Goal: Task Accomplishment & Management: Complete application form

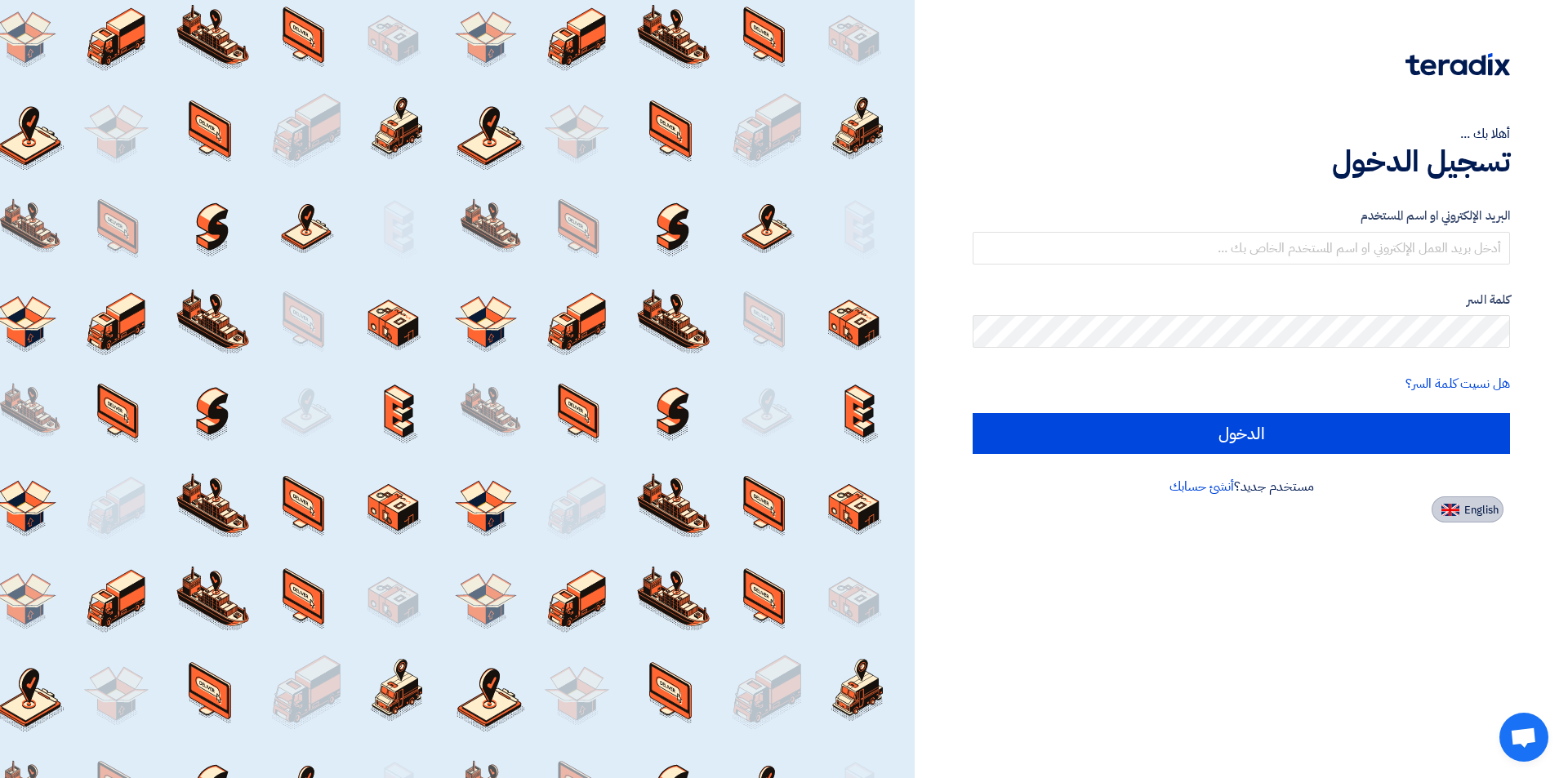
click at [1471, 510] on span "English" at bounding box center [1482, 510] width 34 height 11
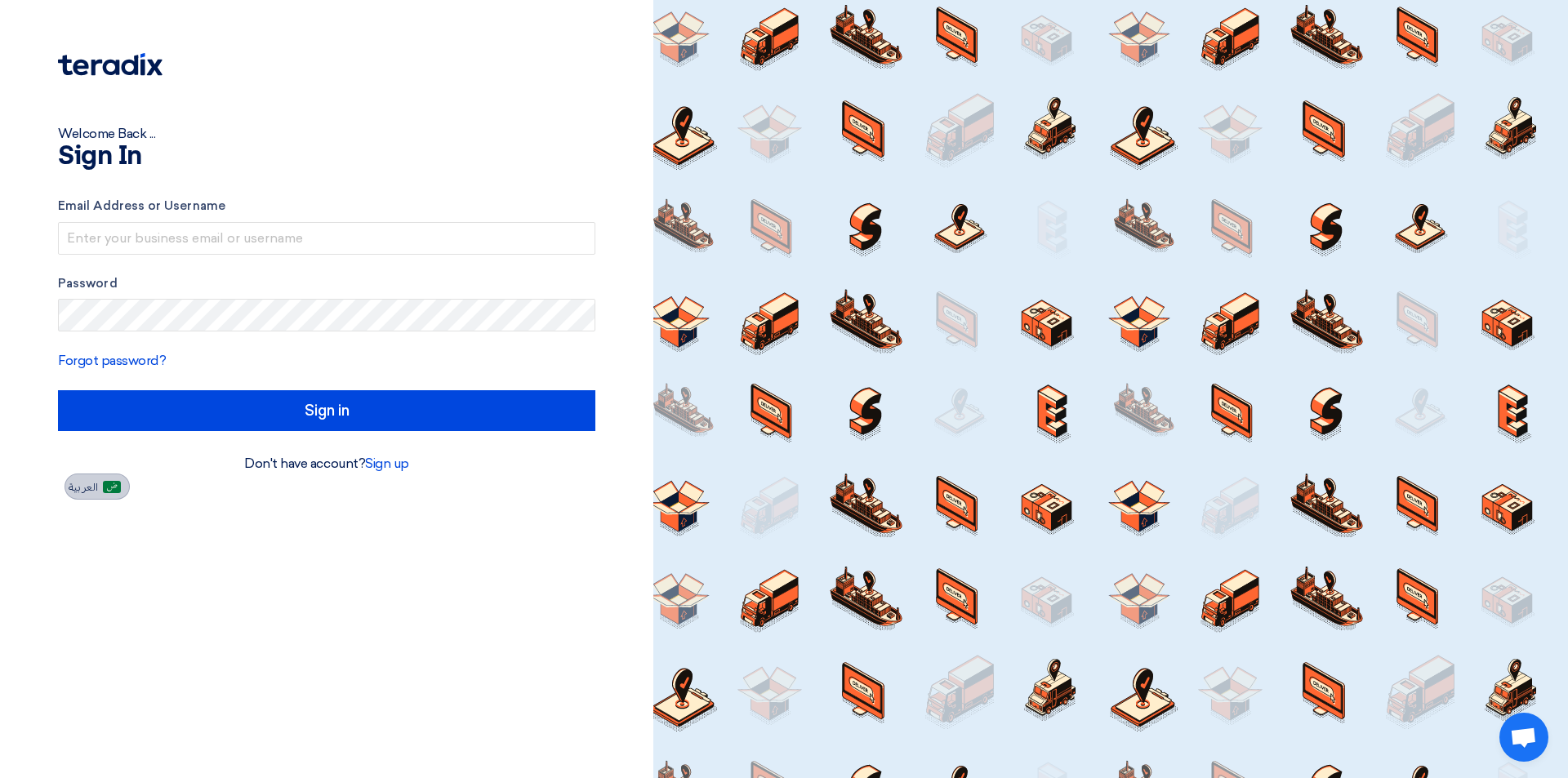
click at [97, 489] on span "العربية" at bounding box center [84, 487] width 29 height 11
type input "الدخول"
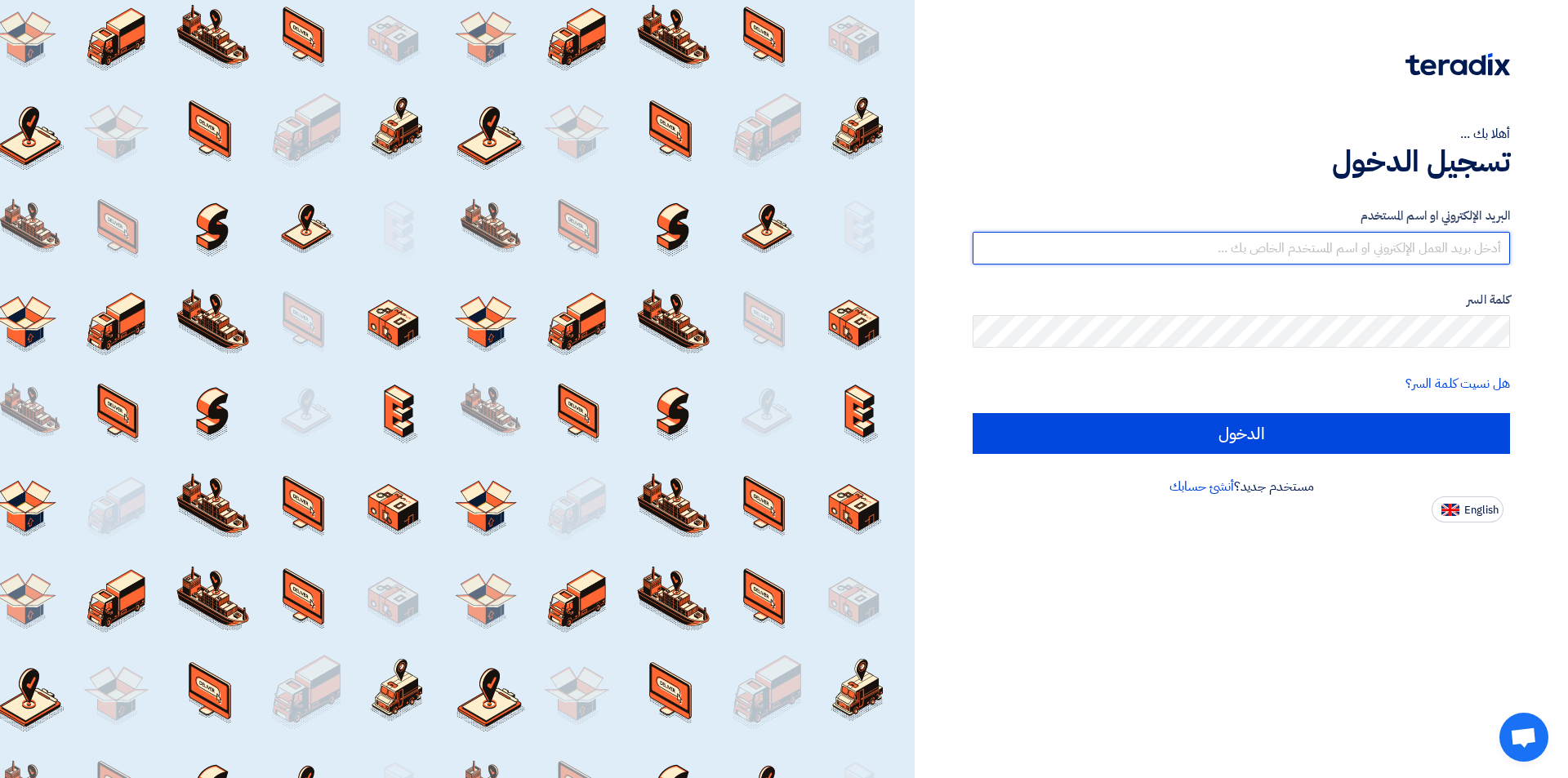
click at [1467, 251] on input "text" at bounding box center [1242, 248] width 537 height 33
click at [1407, 240] on input "text" at bounding box center [1242, 248] width 537 height 33
paste input "[EMAIL_ADDRESS]"
click at [1499, 246] on input "[EMAIL_ADDRESS]" at bounding box center [1242, 248] width 537 height 33
click at [1335, 246] on input "[EMAIL_ADDRESS]" at bounding box center [1242, 248] width 537 height 33
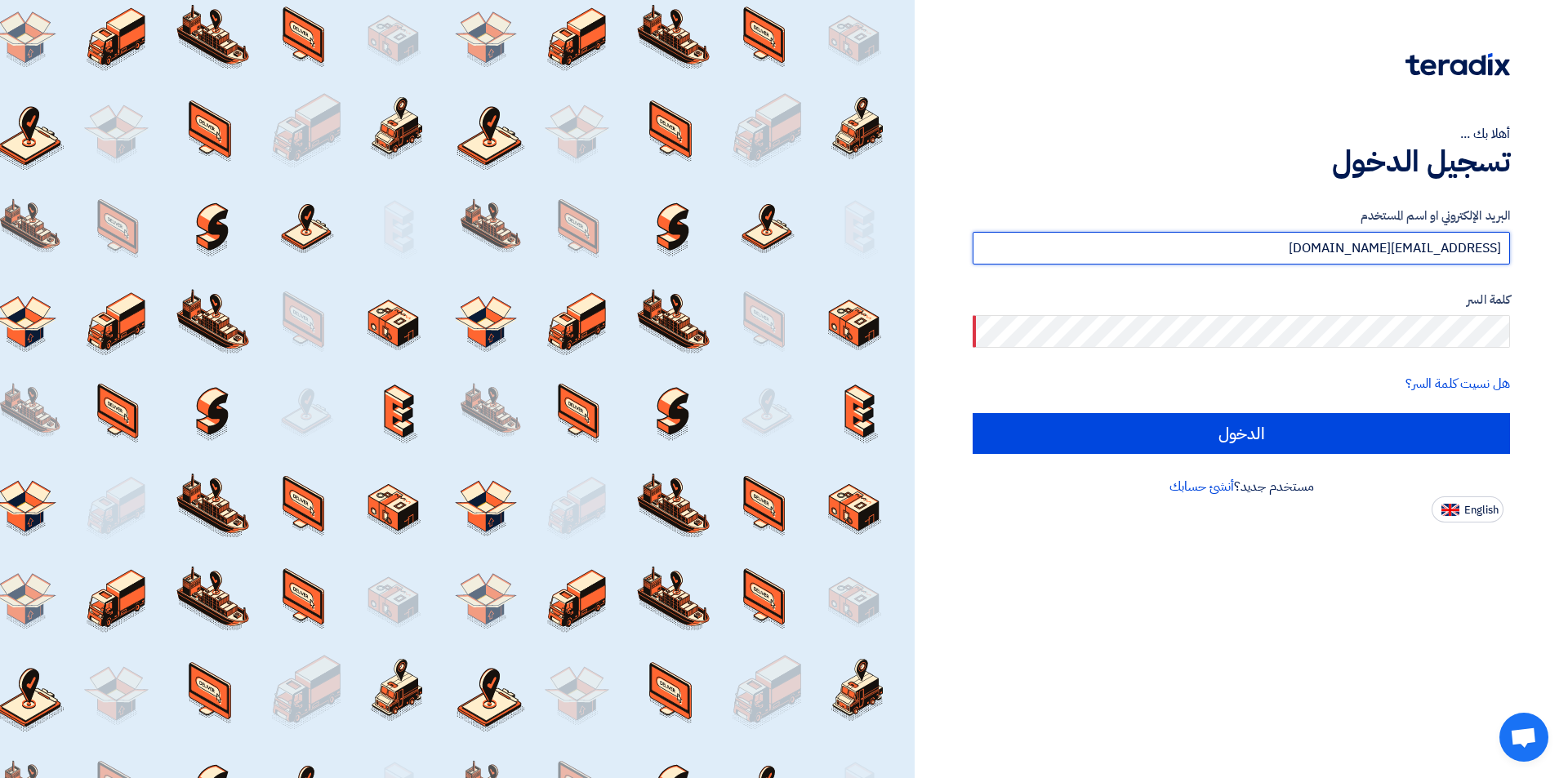
type input "[EMAIL_ADDRESS][DOMAIN_NAME]"
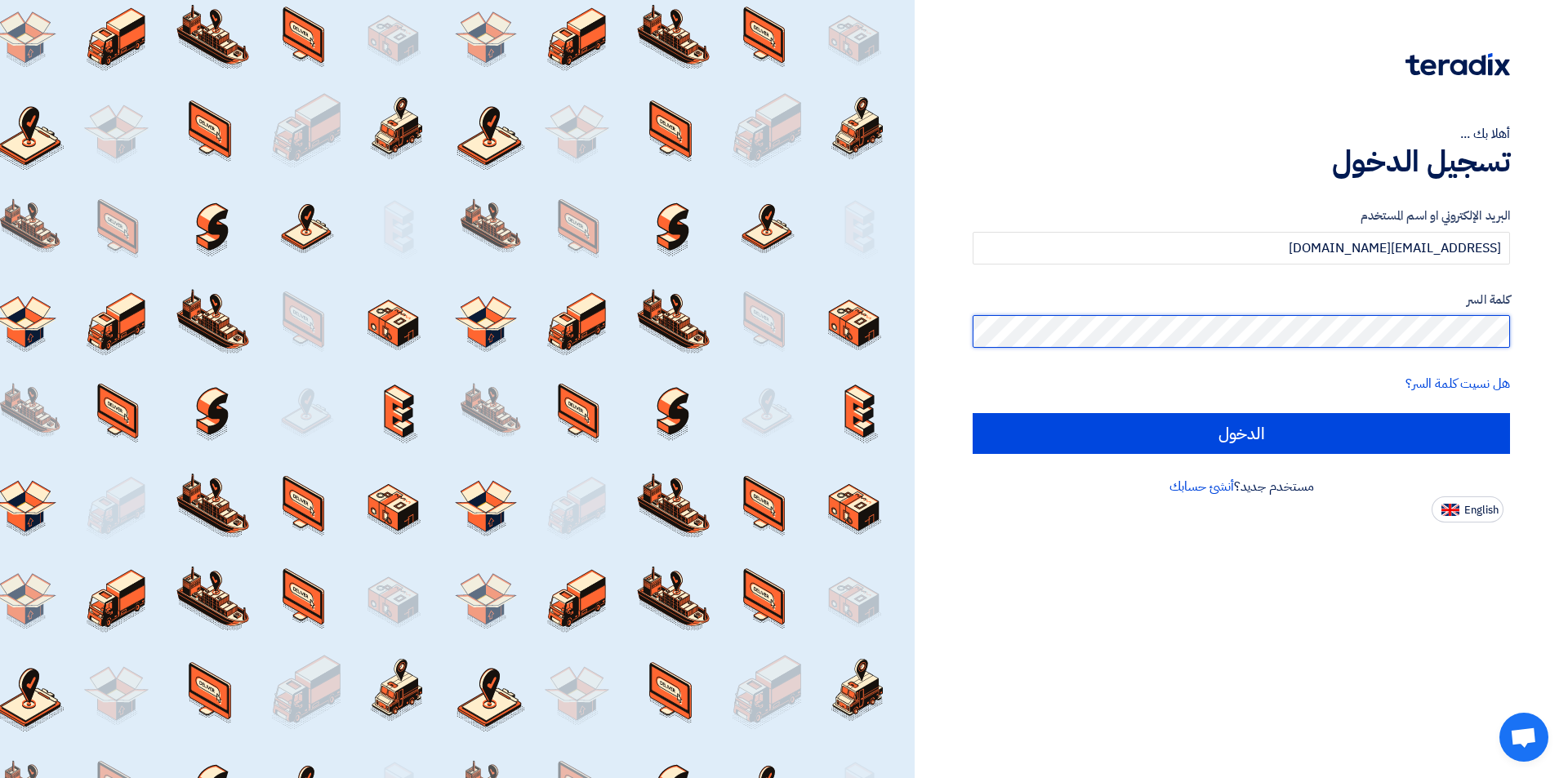
click at [973, 413] on input "الدخول" at bounding box center [1242, 433] width 537 height 40
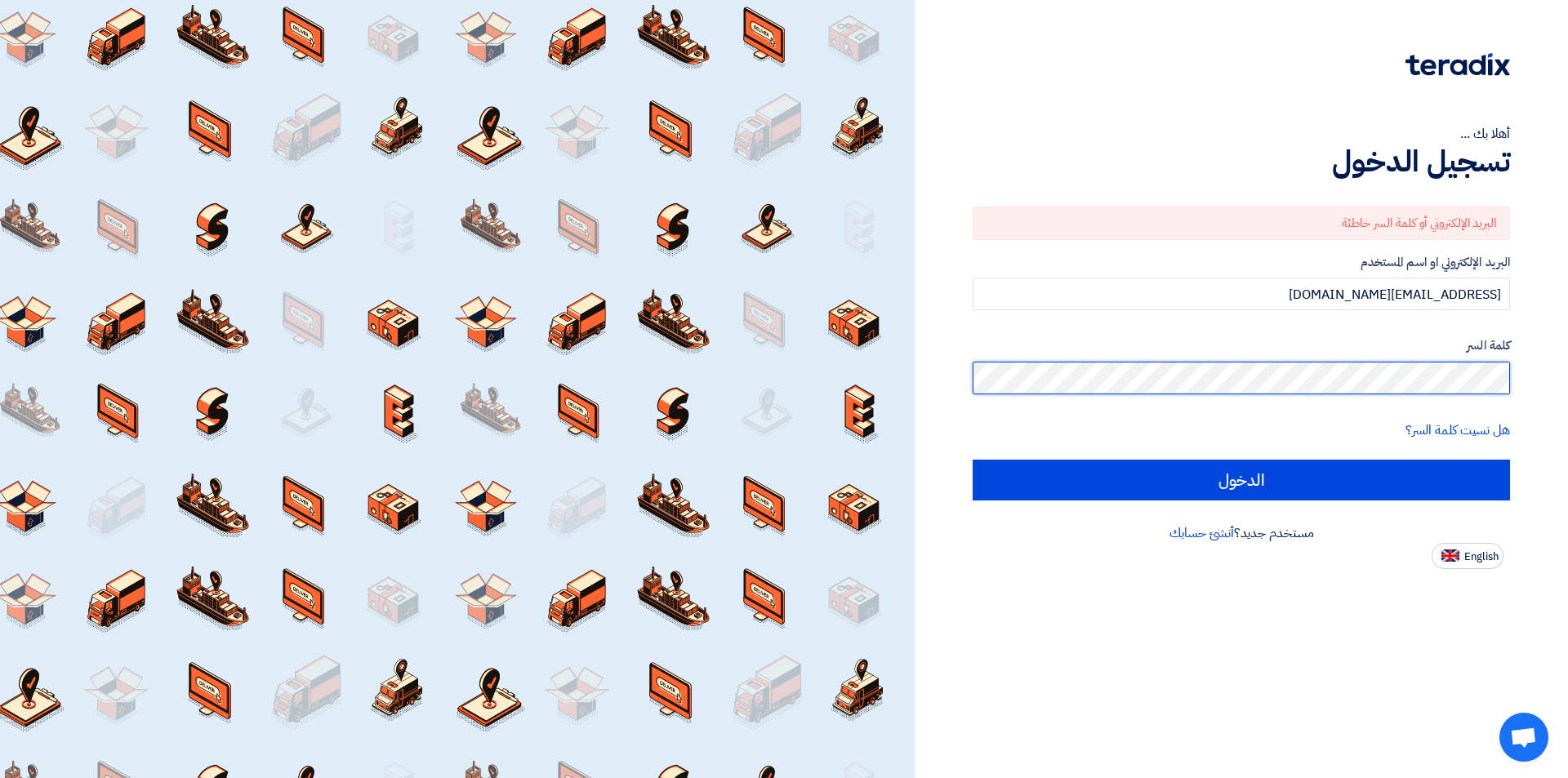
click at [1539, 385] on div "أهلا بك ... تسجيل الدخول البريد الإلكتروني أو كلمة السر خاطئة البريد الإلكتروني…" at bounding box center [1242, 284] width 629 height 569
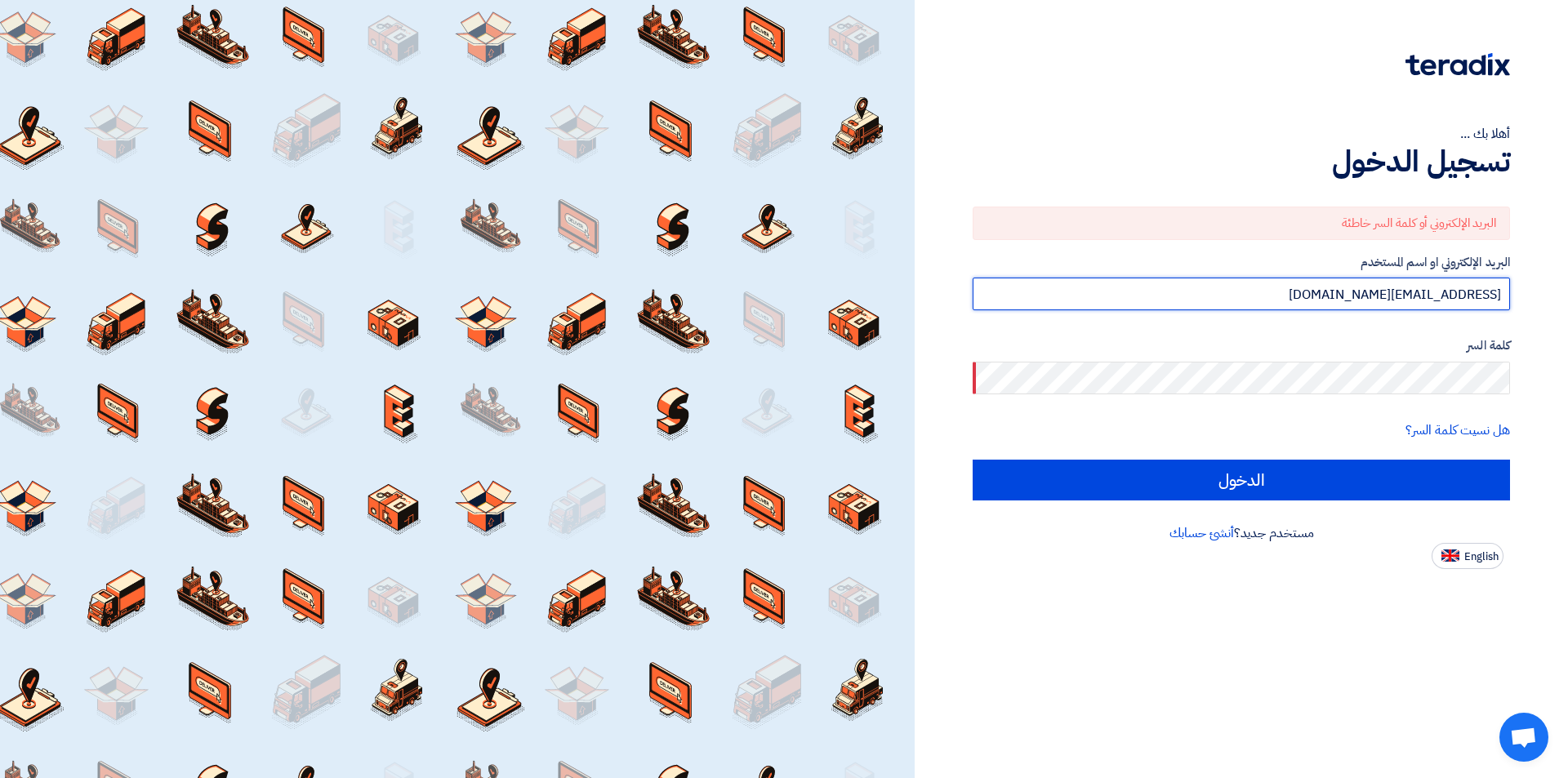
drag, startPoint x: 1296, startPoint y: 293, endPoint x: 1536, endPoint y: 291, distance: 240.0
click at [1536, 291] on div "أهلا بك ... تسجيل الدخول البريد الإلكتروني أو كلمة السر خاطئة البريد الإلكتروني…" at bounding box center [1242, 284] width 629 height 569
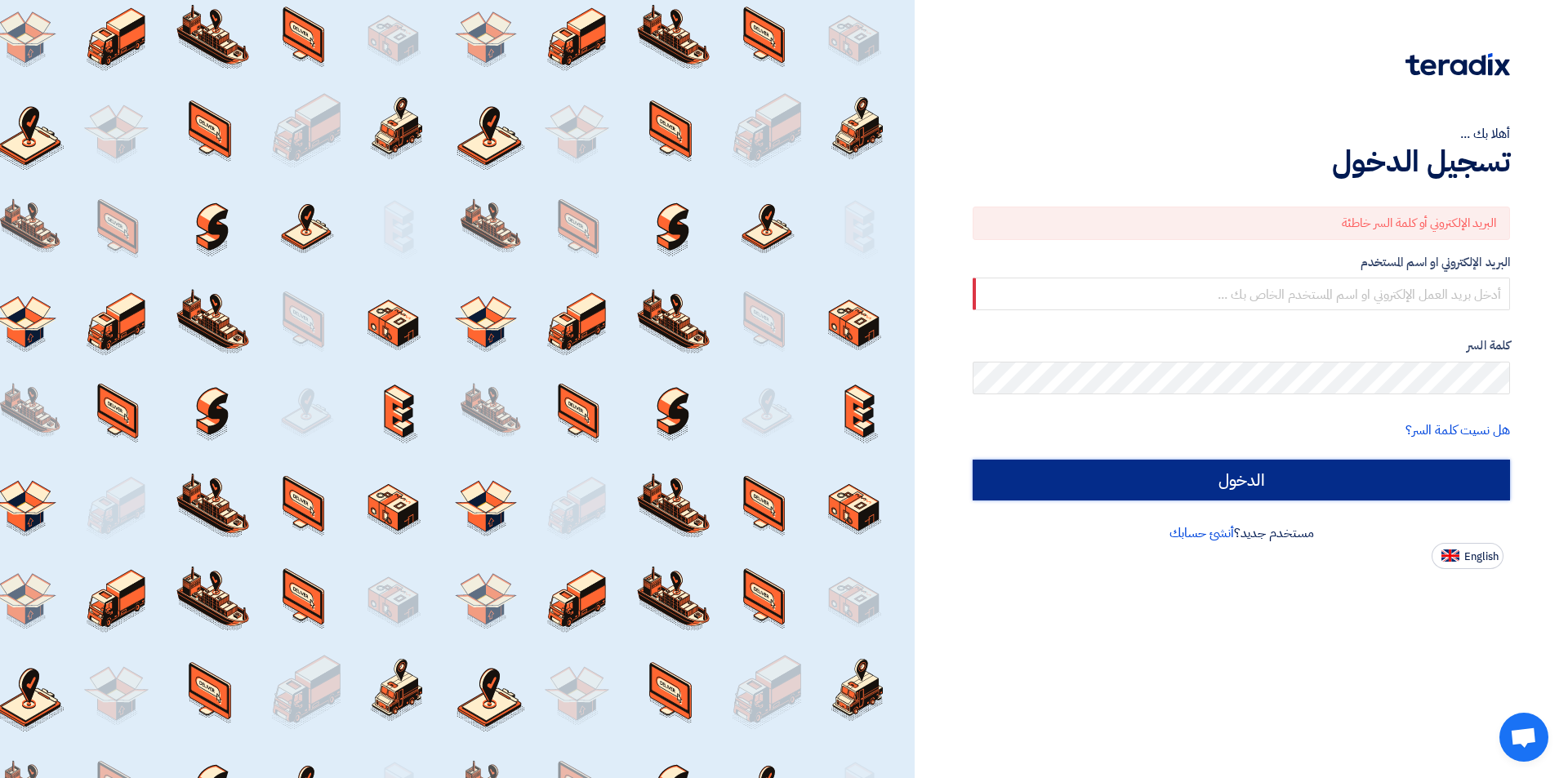
click at [1277, 484] on input "الدخول" at bounding box center [1242, 480] width 537 height 40
click at [1270, 476] on input "الدخول" at bounding box center [1242, 480] width 537 height 40
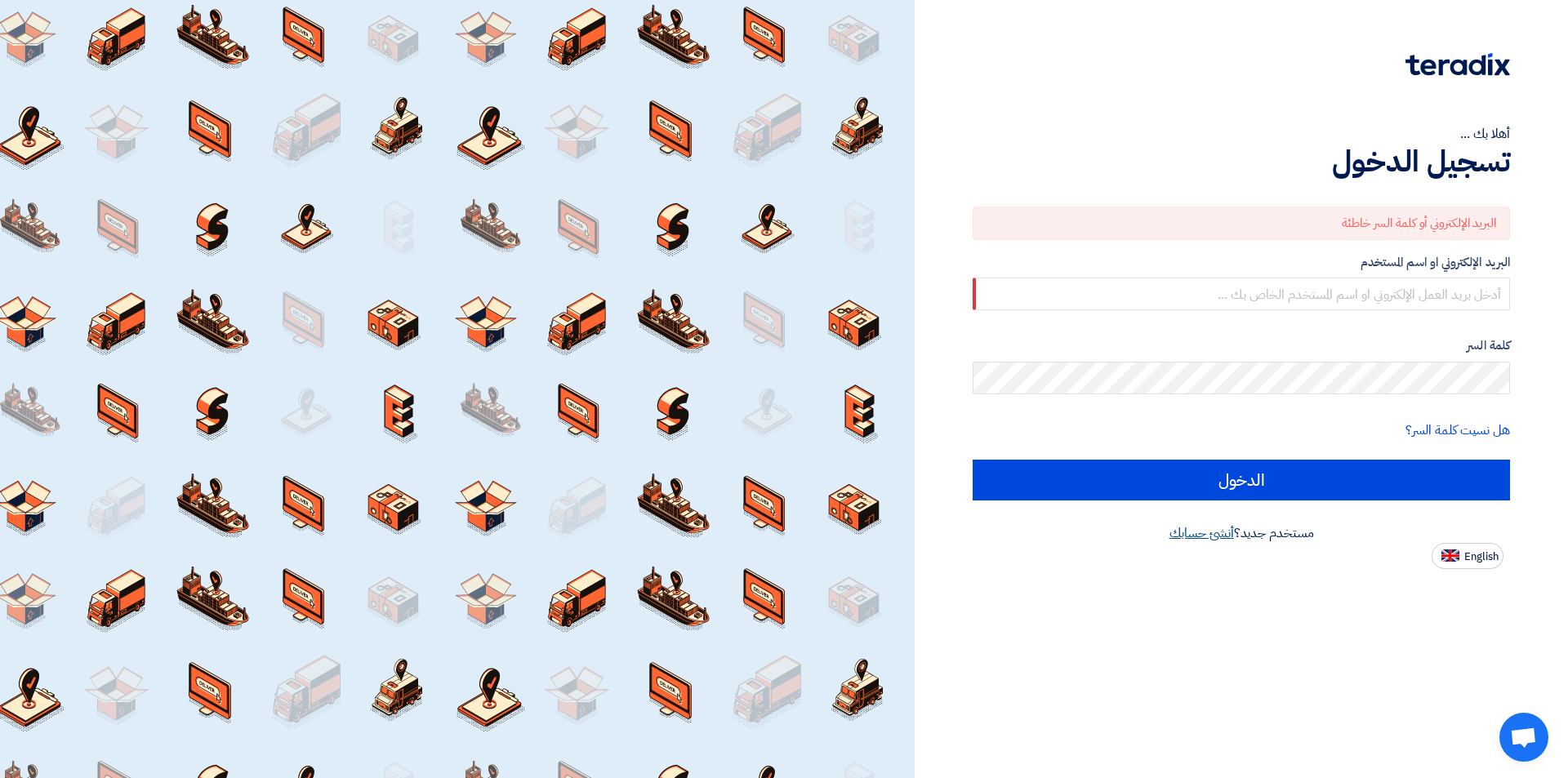
click at [1193, 532] on link "أنشئ حسابك" at bounding box center [1202, 532] width 64 height 19
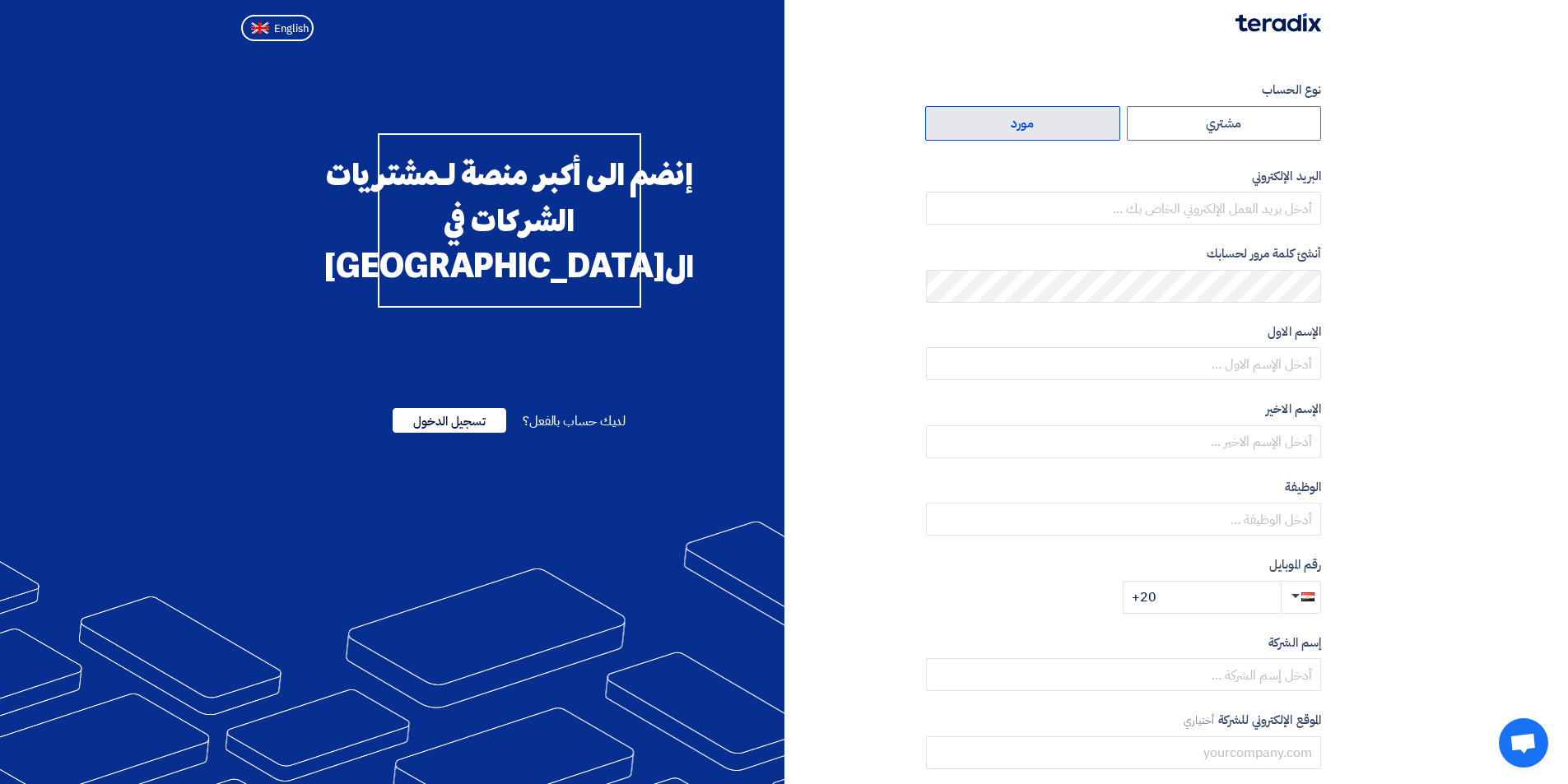
click at [1072, 121] on label "مورد" at bounding box center [1022, 123] width 196 height 34
click at [1072, 121] on input "مورد" at bounding box center [1022, 123] width 194 height 33
radio input "true"
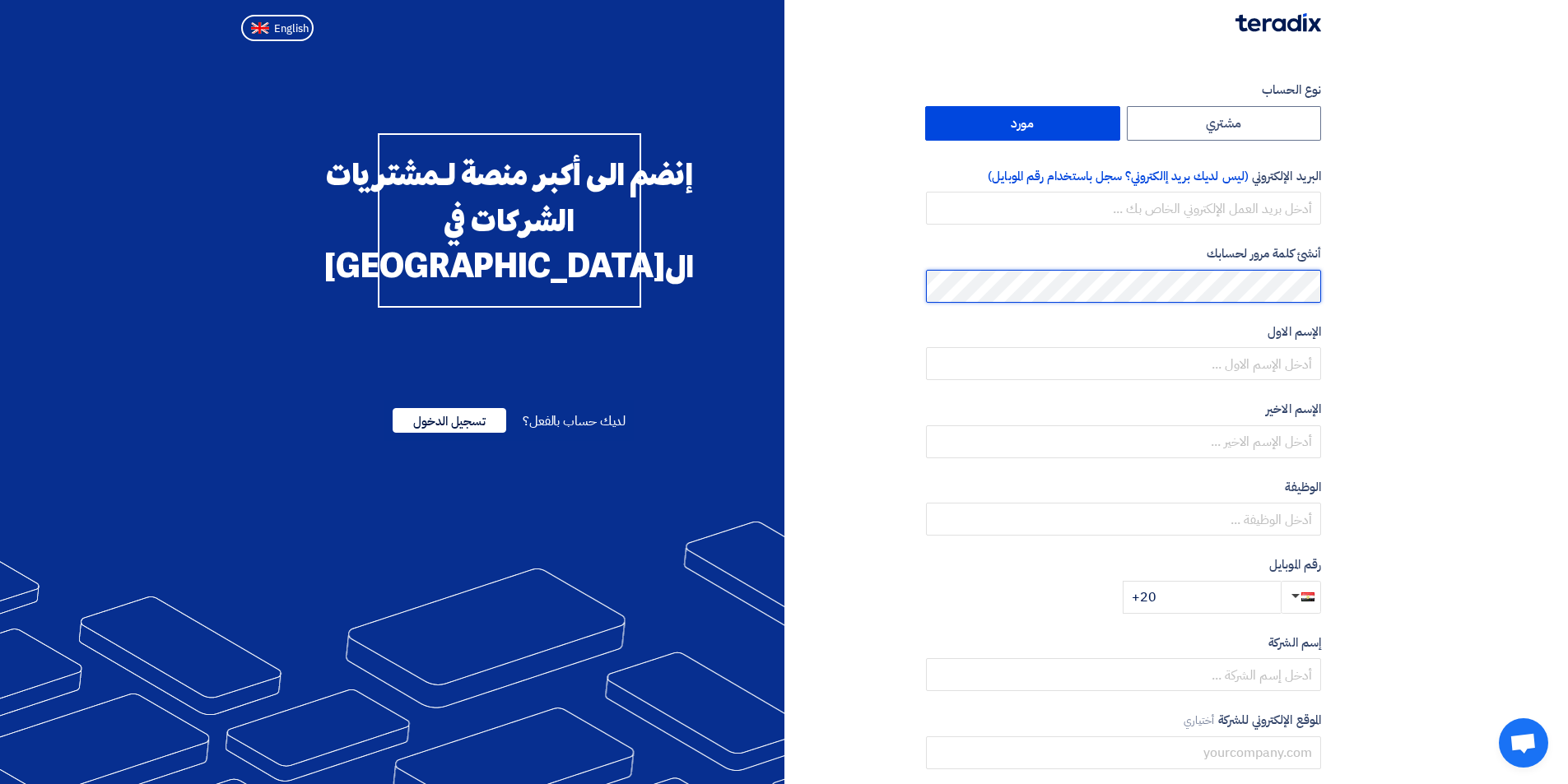
click at [1380, 262] on section "نوع الحساب مشتري مورد البريد الإلكتروني (ليس لديك بريد إالكتروني؟ سجل باستخدام …" at bounding box center [784, 475] width 1568 height 855
click at [1389, 232] on section "نوع الحساب مشتري مورد البريد الإلكتروني (ليس لديك بريد إالكتروني؟ سجل باستخدام …" at bounding box center [784, 475] width 1568 height 855
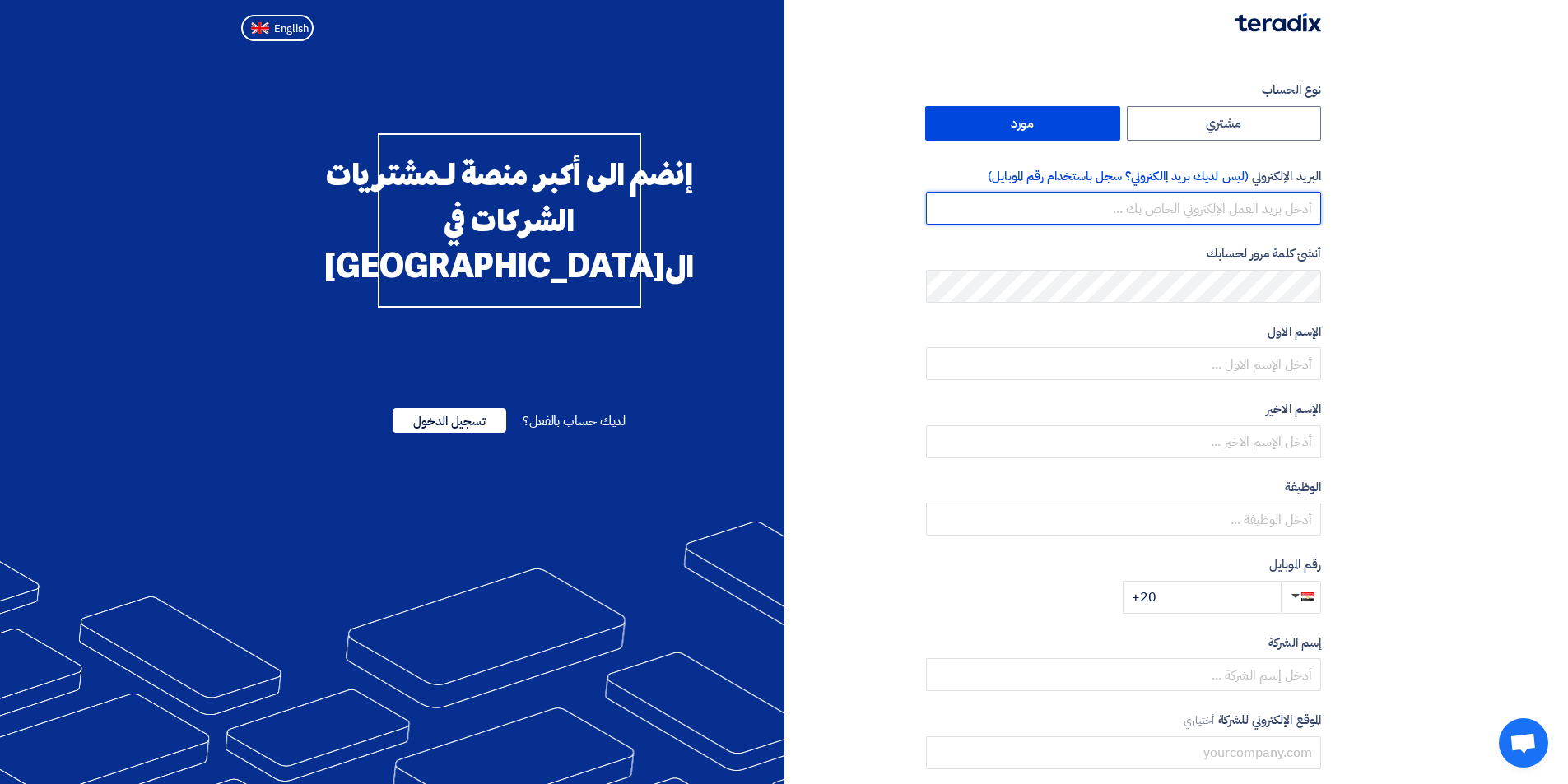
click at [1126, 214] on input "email" at bounding box center [1123, 209] width 395 height 33
drag, startPoint x: 1126, startPoint y: 214, endPoint x: 1095, endPoint y: 207, distance: 31.8
click at [1095, 207] on input "email" at bounding box center [1123, 209] width 395 height 33
paste input "[EMAIL_ADDRESS][DOMAIN_NAME]"
type input "[EMAIL_ADDRESS][DOMAIN_NAME]"
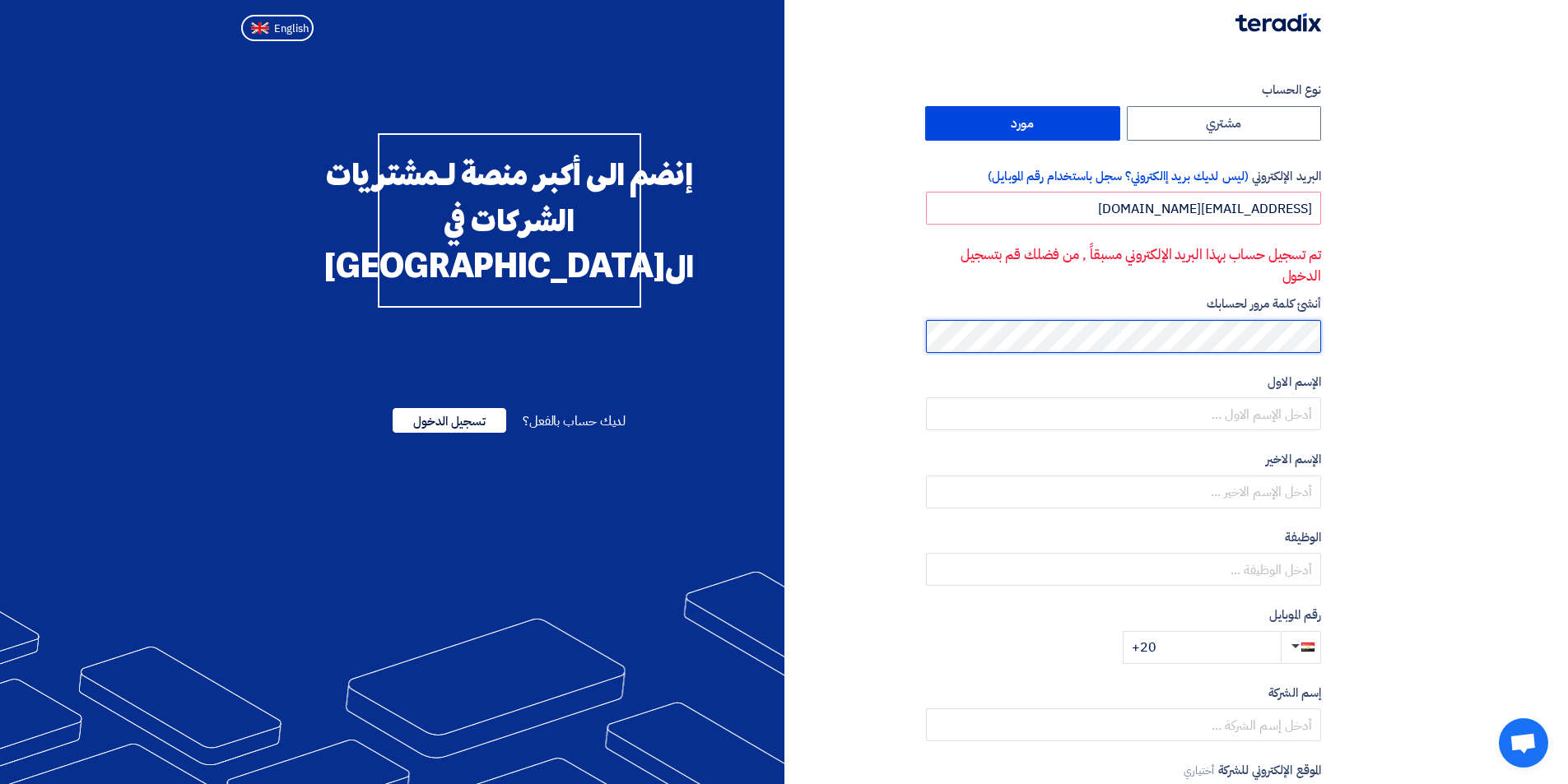
click at [1417, 285] on section "نوع الحساب مشتري مورد البريد الإلكتروني (ليس لديك بريد إالكتروني؟ سجل باستخدام …" at bounding box center [784, 500] width 1568 height 905
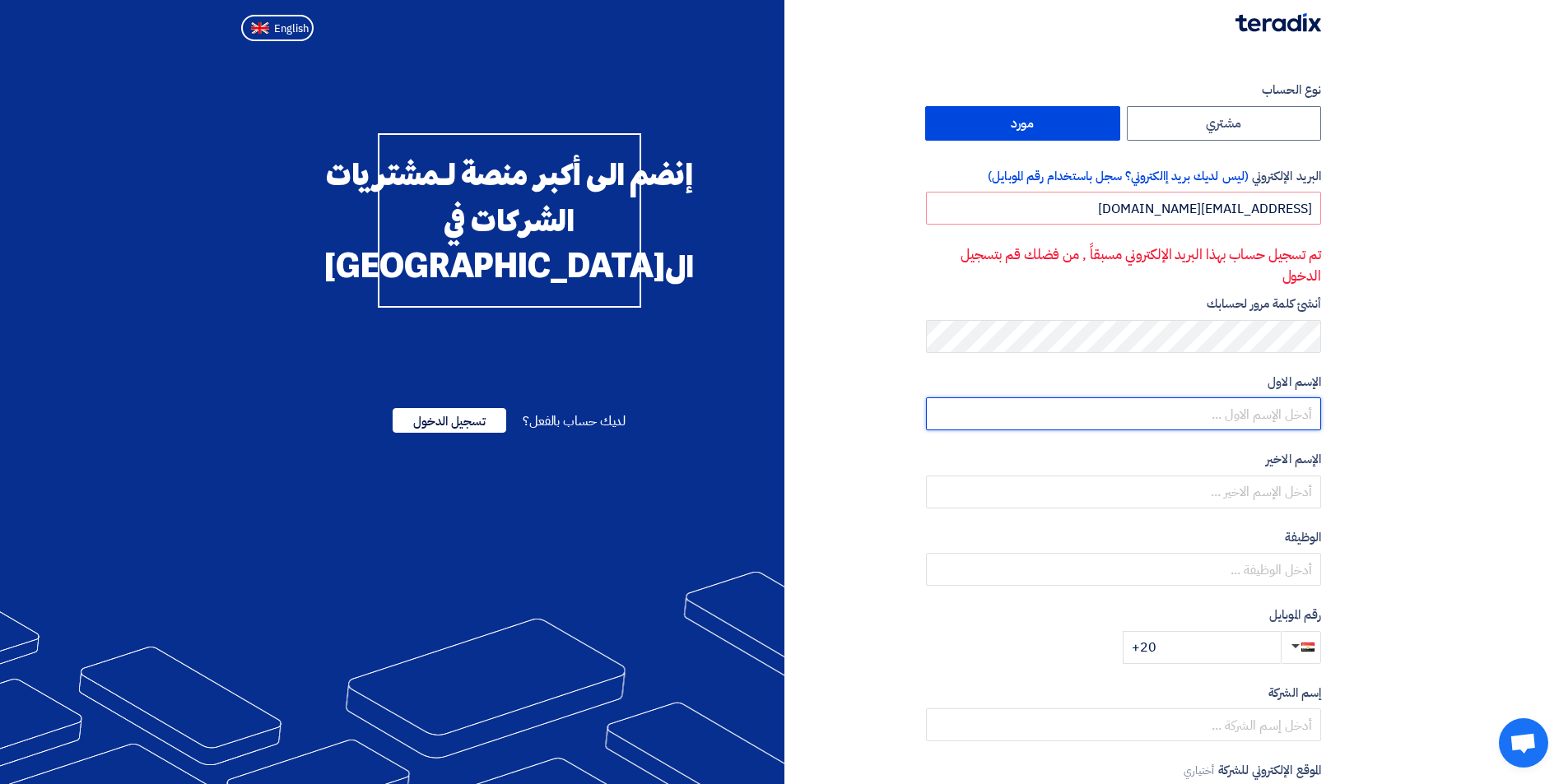
click at [1282, 422] on input "text" at bounding box center [1123, 414] width 395 height 33
type input "h"
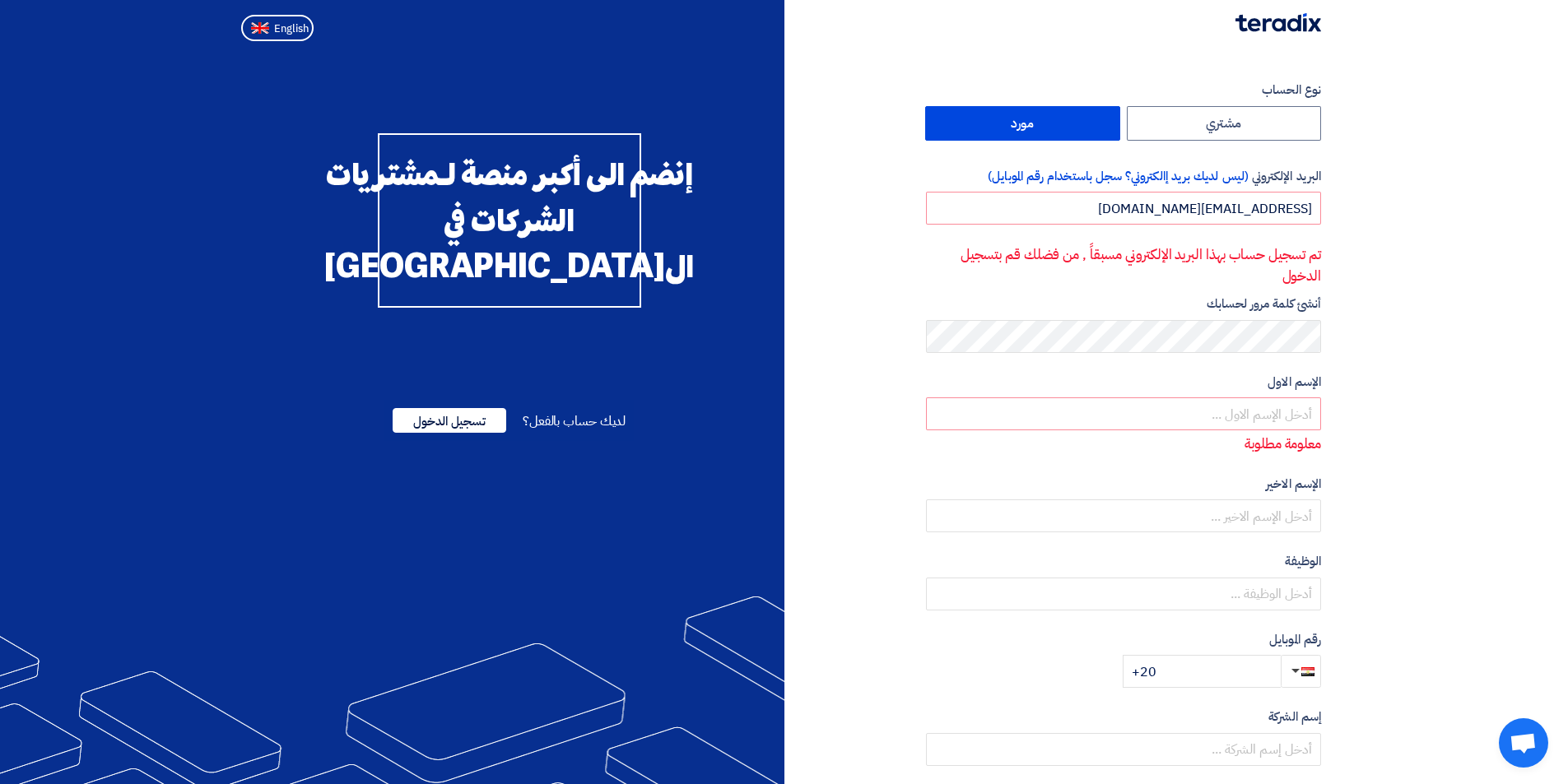
drag, startPoint x: 1350, startPoint y: 336, endPoint x: 1378, endPoint y: 267, distance: 74.5
click at [1378, 267] on section "نوع الحساب مشتري مورد البريد الإلكتروني (ليس لديك بريد إالكتروني؟ سجل باستخدام …" at bounding box center [784, 513] width 1568 height 930
click at [1318, 415] on input "text" at bounding box center [1123, 414] width 395 height 33
click at [1111, 209] on input "[EMAIL_ADDRESS][DOMAIN_NAME]" at bounding box center [1123, 209] width 395 height 33
click at [1384, 343] on section "نوع الحساب مشتري مورد البريد الإلكتروني (ليس لديك بريد إالكتروني؟ سجل باستخدام …" at bounding box center [784, 513] width 1568 height 930
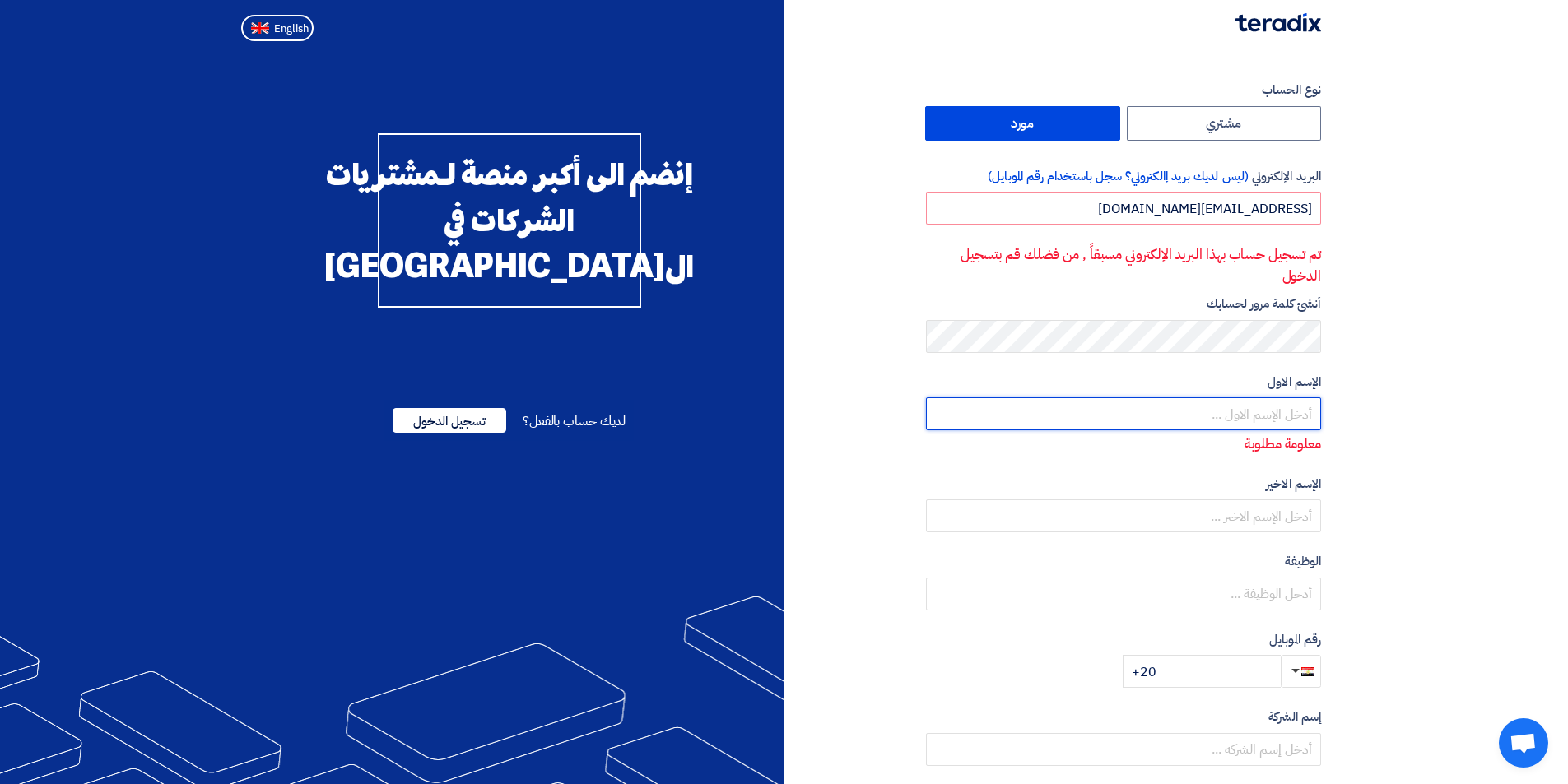
click at [1257, 416] on input "text" at bounding box center [1123, 414] width 395 height 33
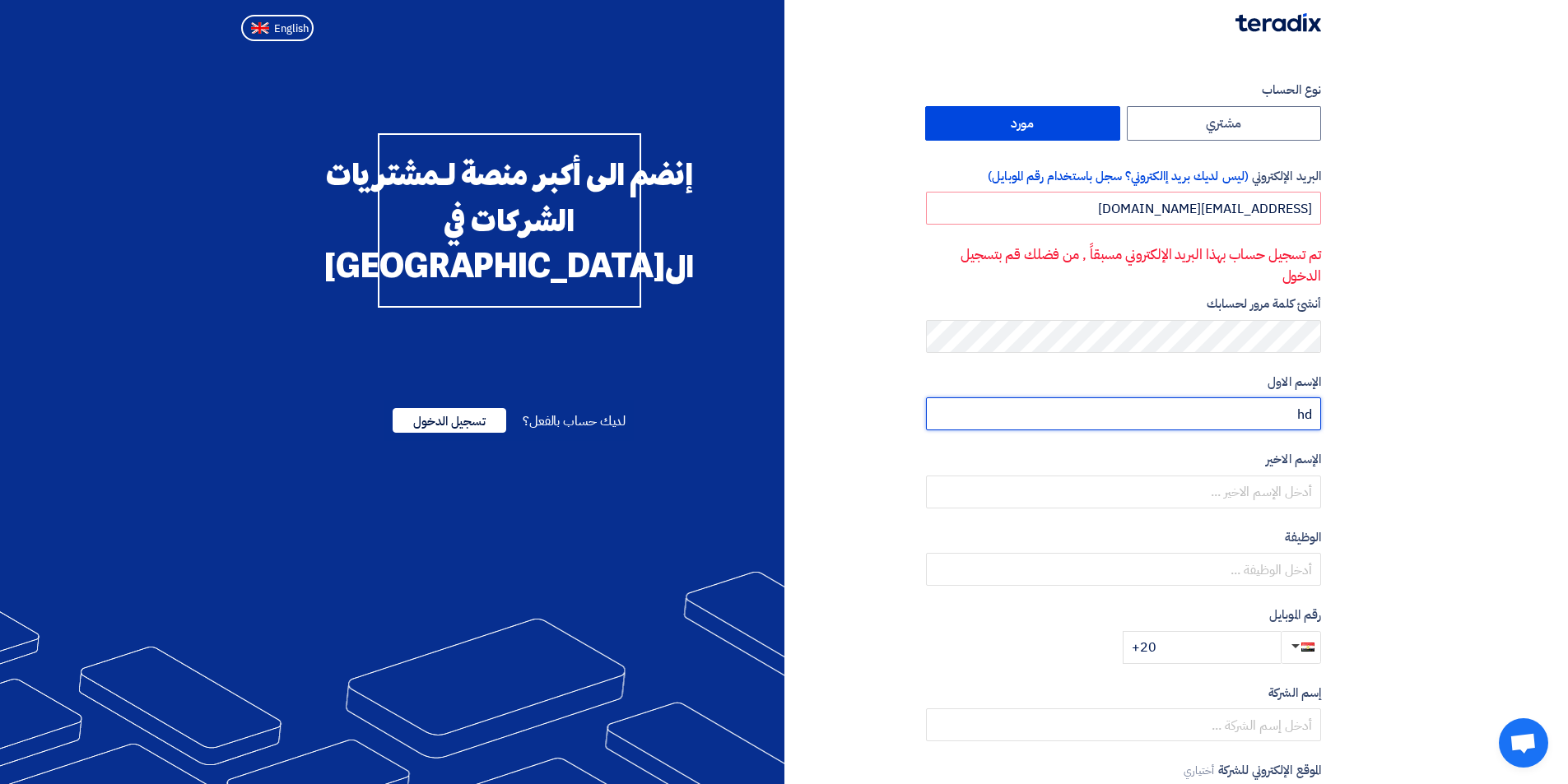
type input "h"
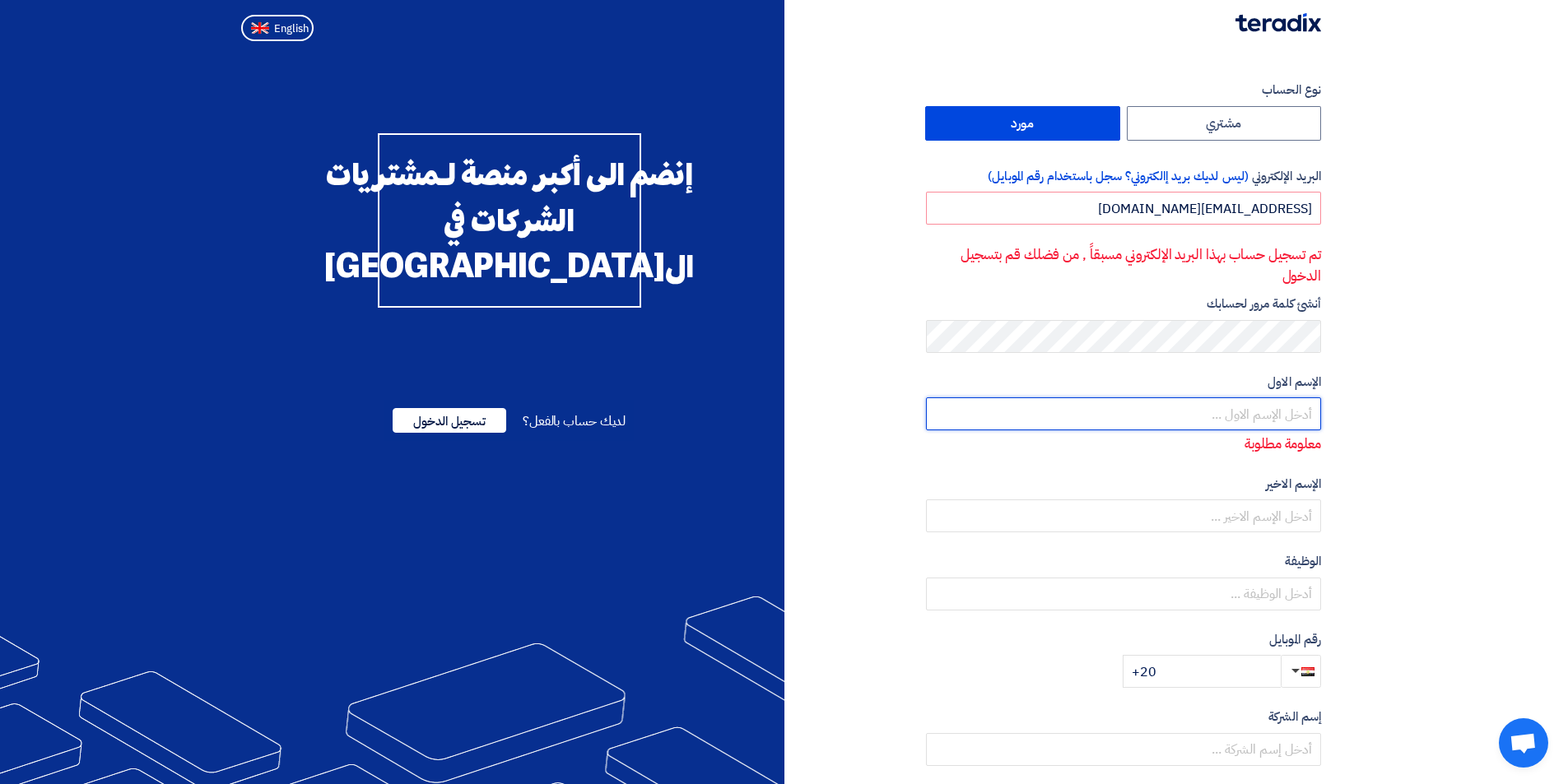
click at [1242, 419] on input "text" at bounding box center [1123, 414] width 395 height 33
click at [1222, 415] on input "text" at bounding box center [1123, 414] width 395 height 33
click at [1300, 416] on input "text" at bounding box center [1123, 414] width 395 height 33
type input "h"
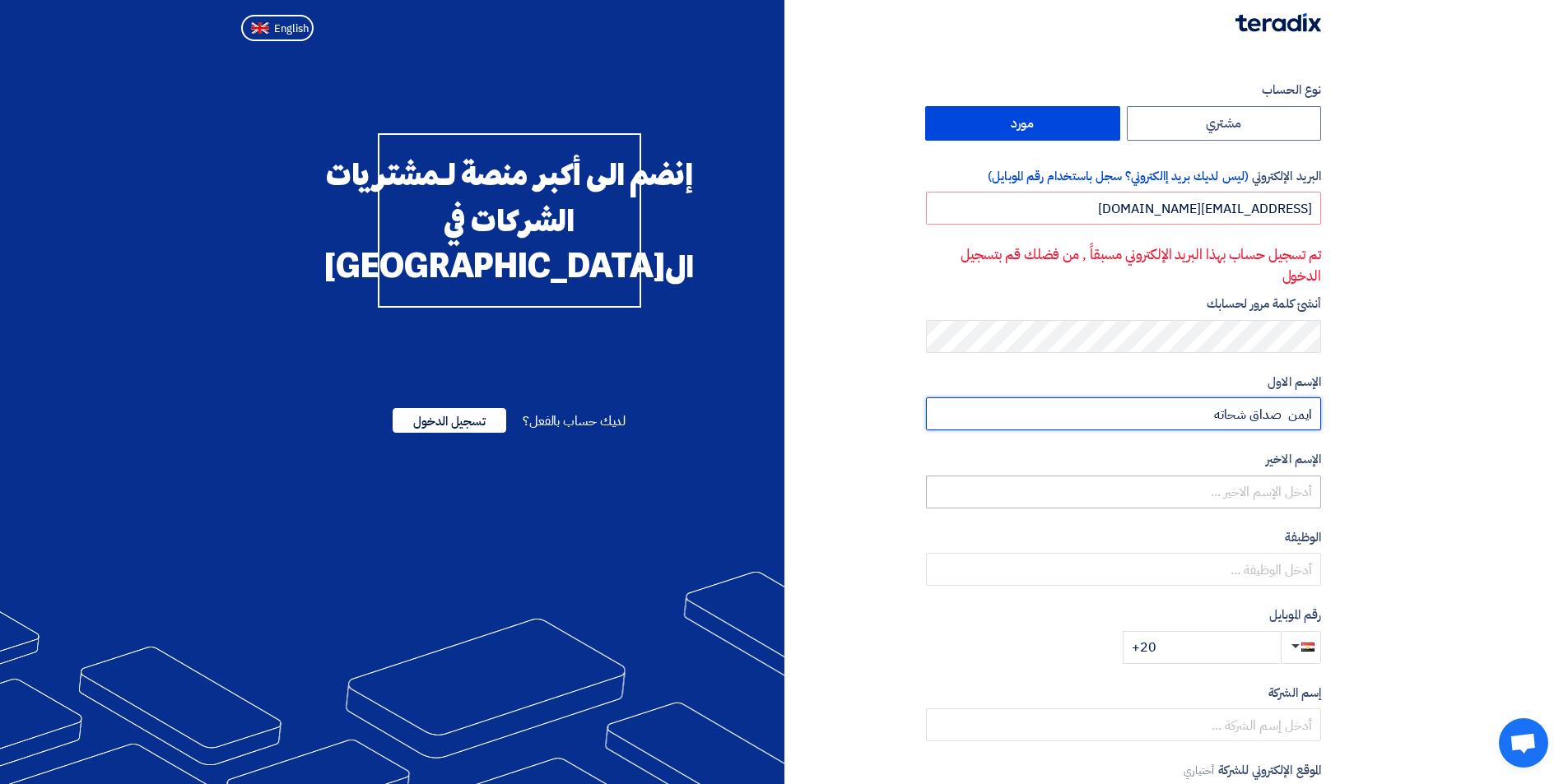
type input "ايمن صداق شحاته"
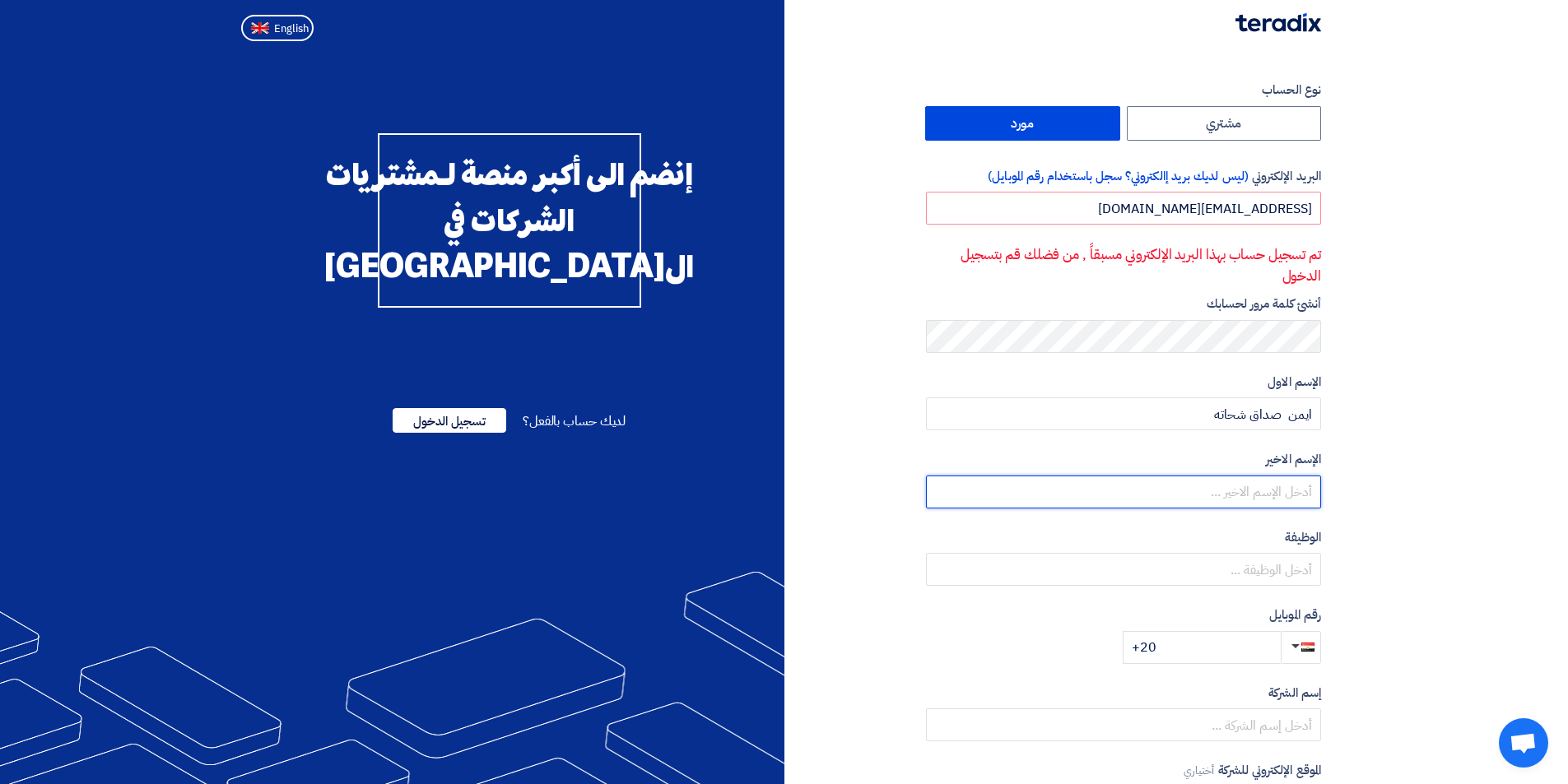
click at [1276, 497] on input "text" at bounding box center [1123, 492] width 395 height 33
type input "ايمن صداق شحاته"
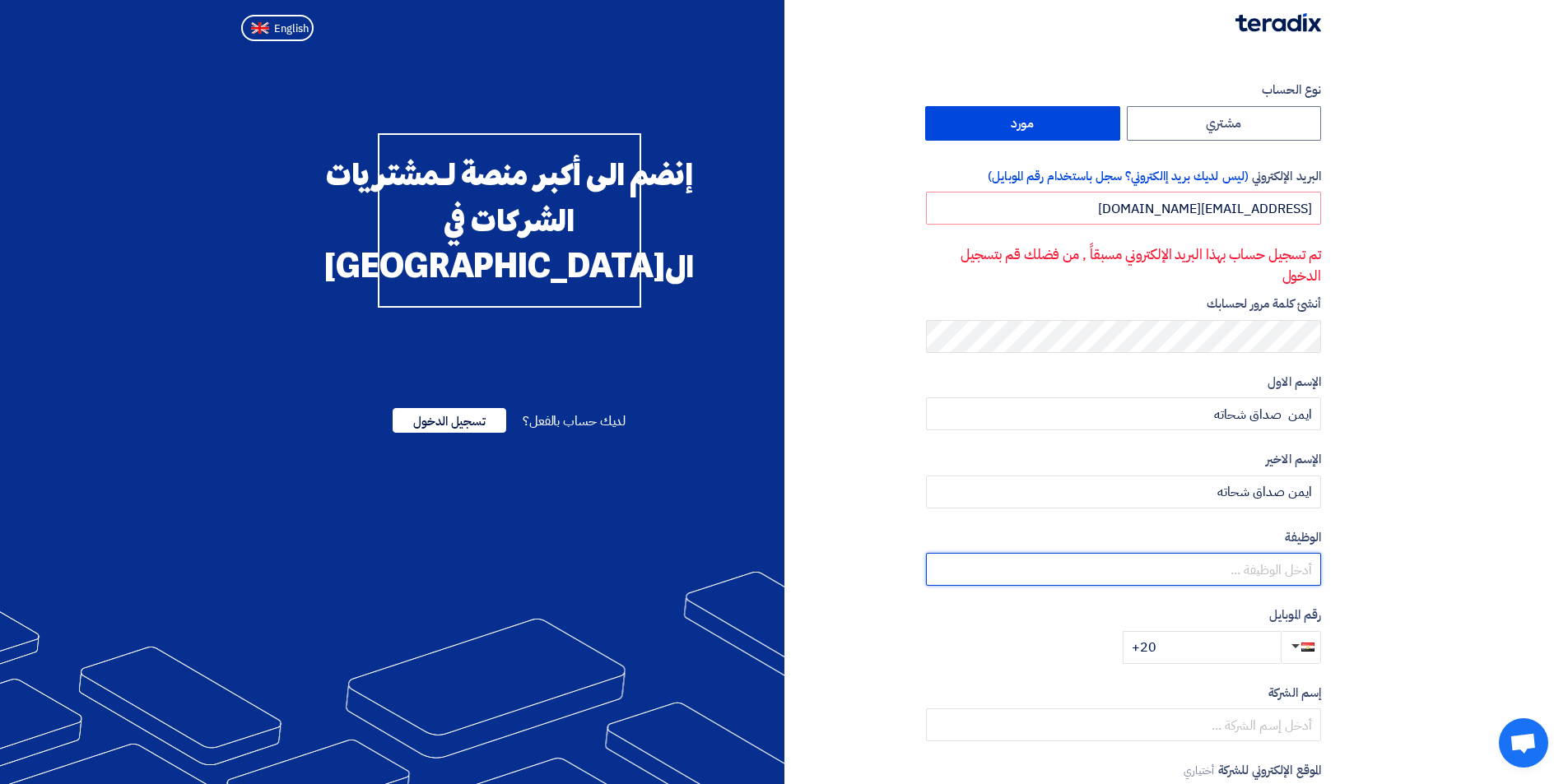
click at [1300, 582] on input "text" at bounding box center [1123, 570] width 395 height 33
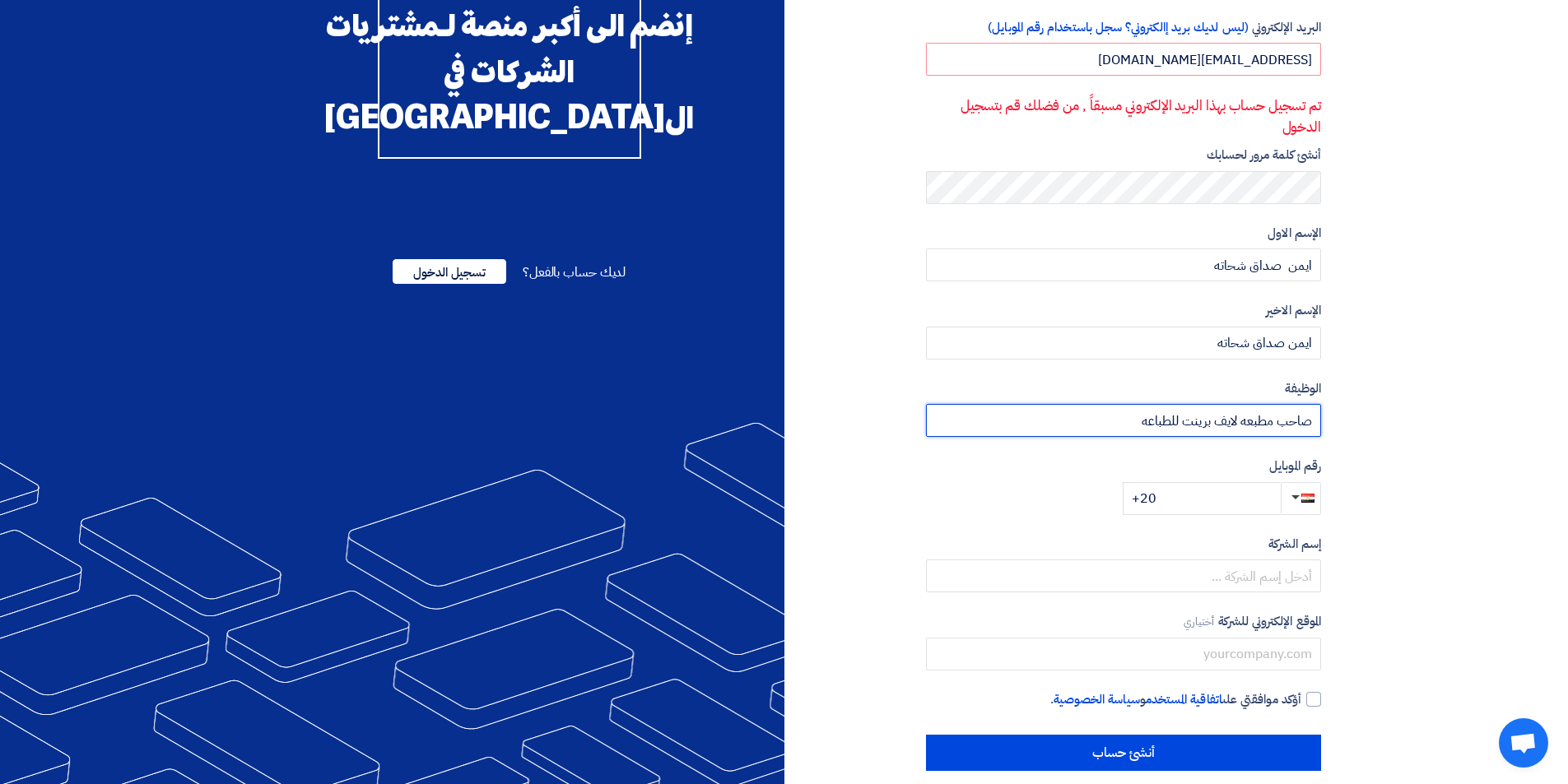
scroll to position [165, 0]
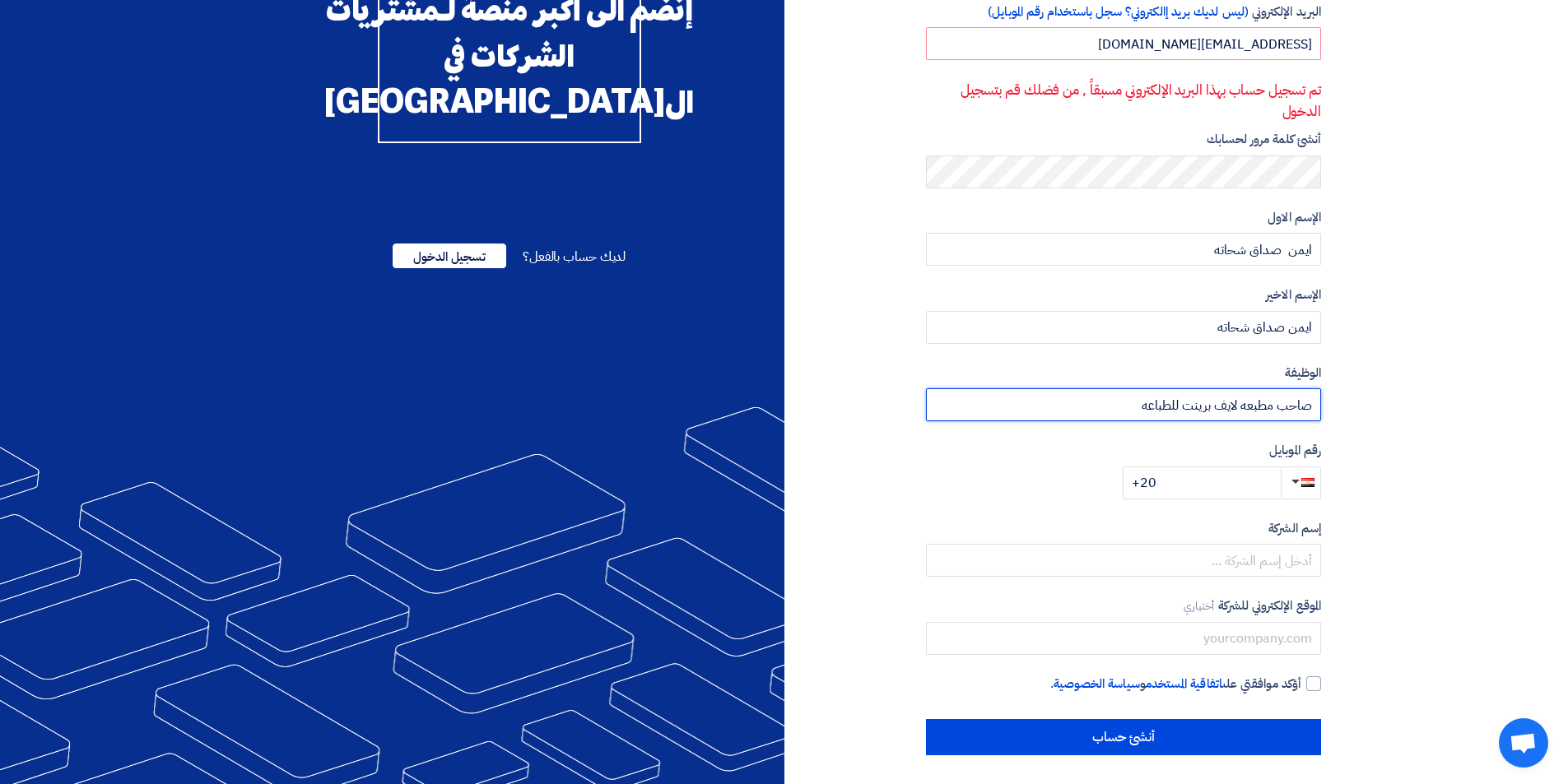
type input "صاحب مطبعه لايف برينت للطباعه"
click at [1175, 479] on input "+20" at bounding box center [1202, 484] width 158 height 33
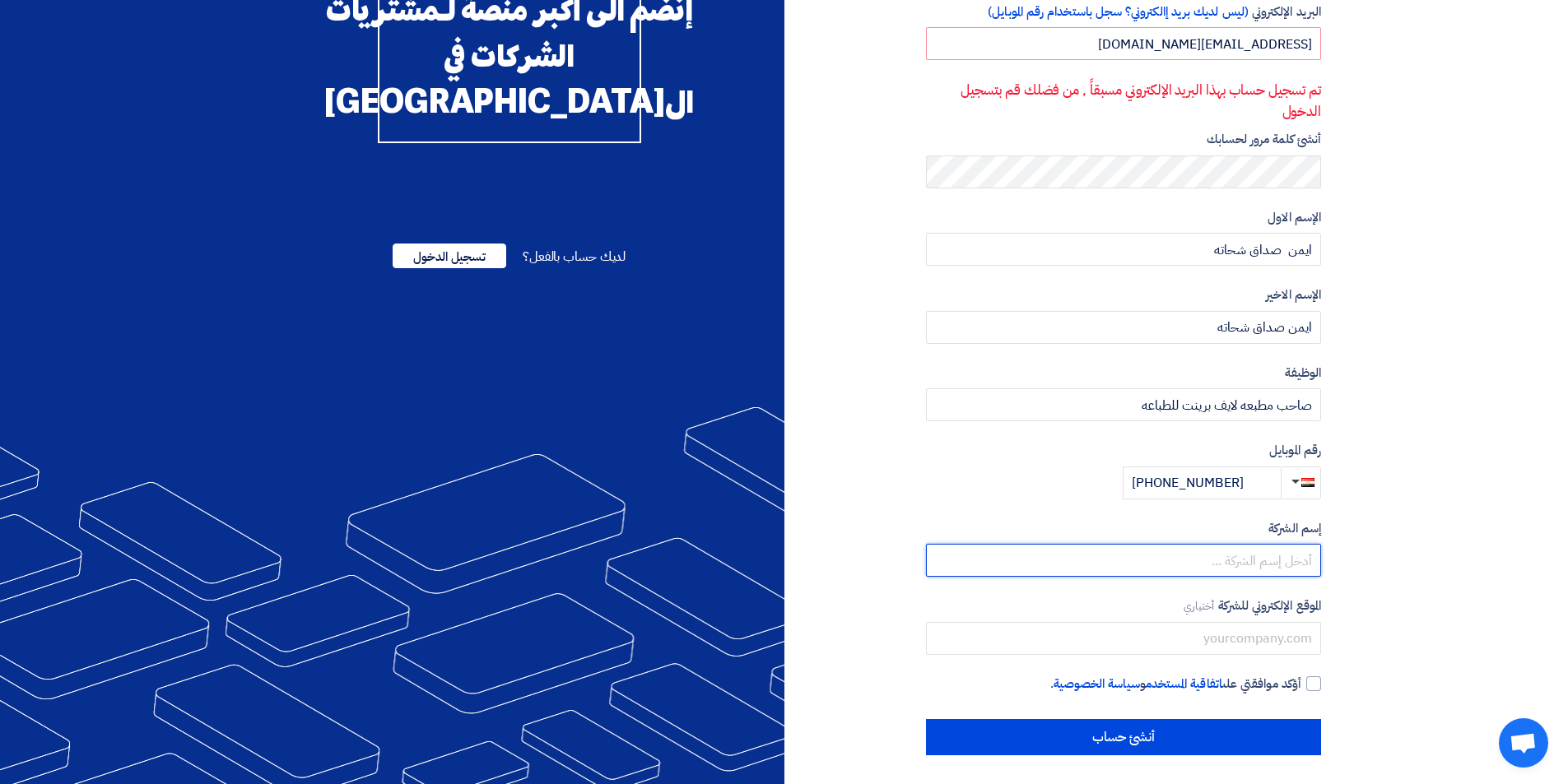
click at [1221, 551] on input "text" at bounding box center [1123, 561] width 395 height 33
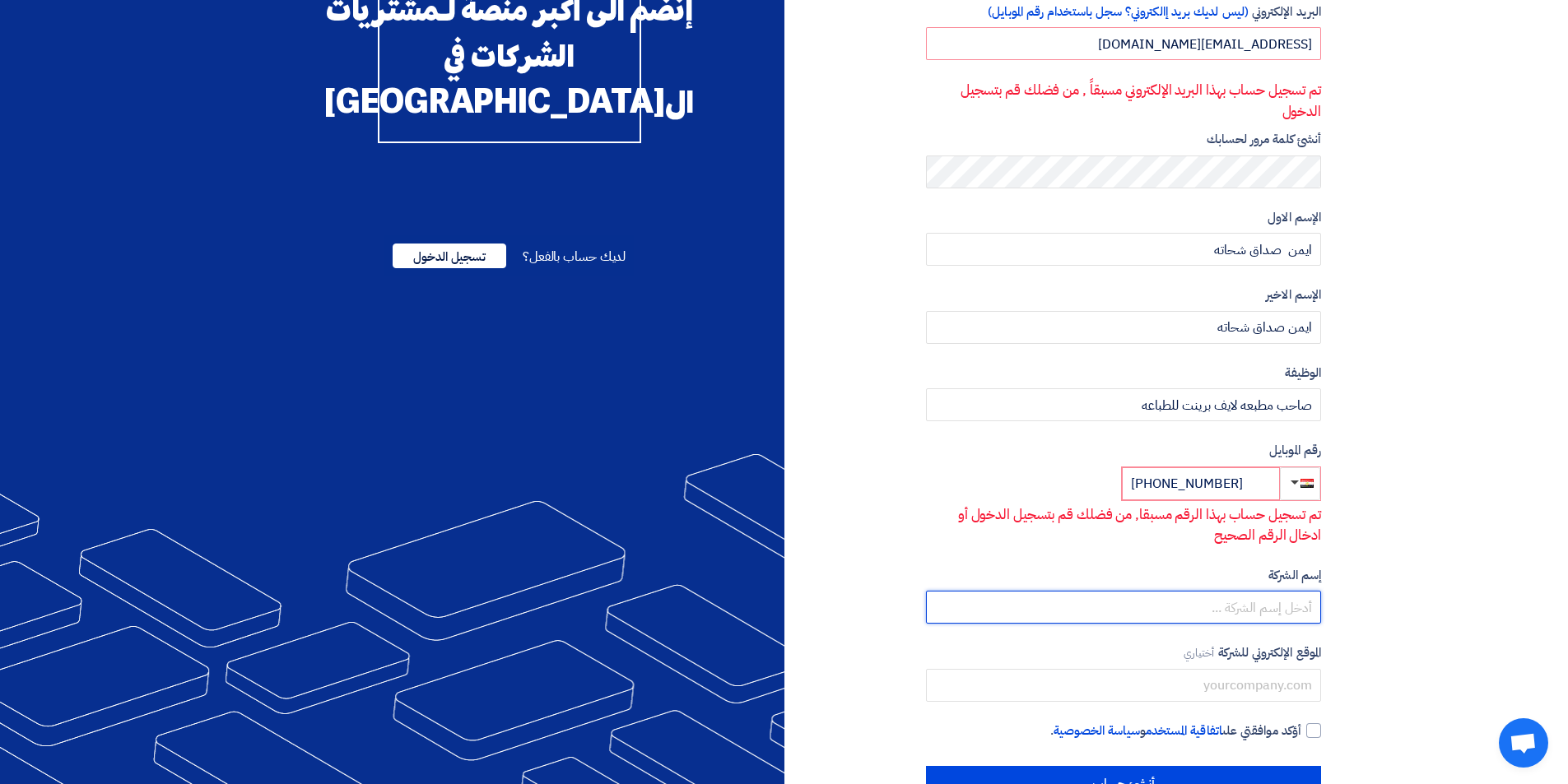
click at [1271, 601] on input "text" at bounding box center [1123, 608] width 395 height 33
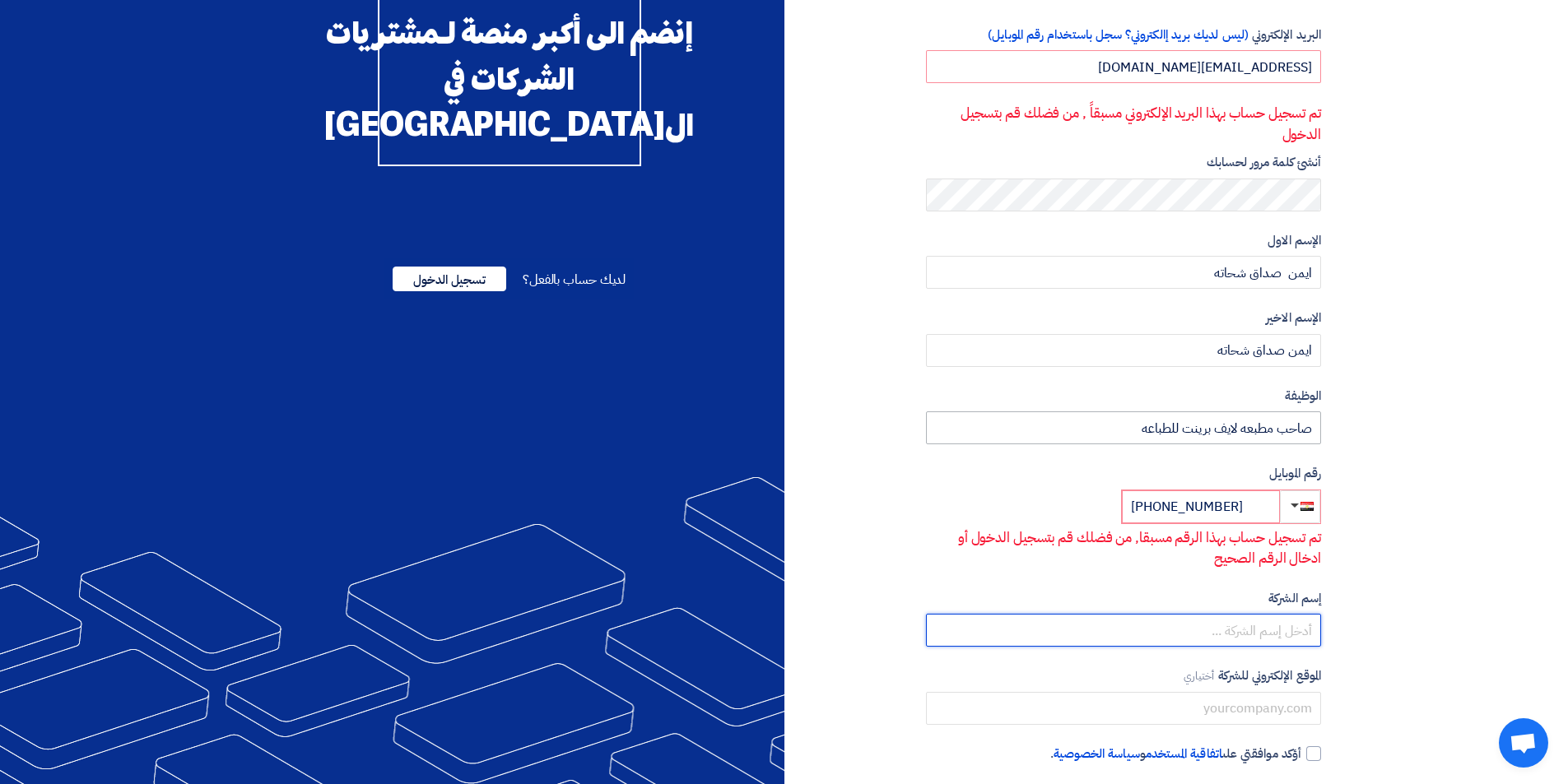
scroll to position [0, 0]
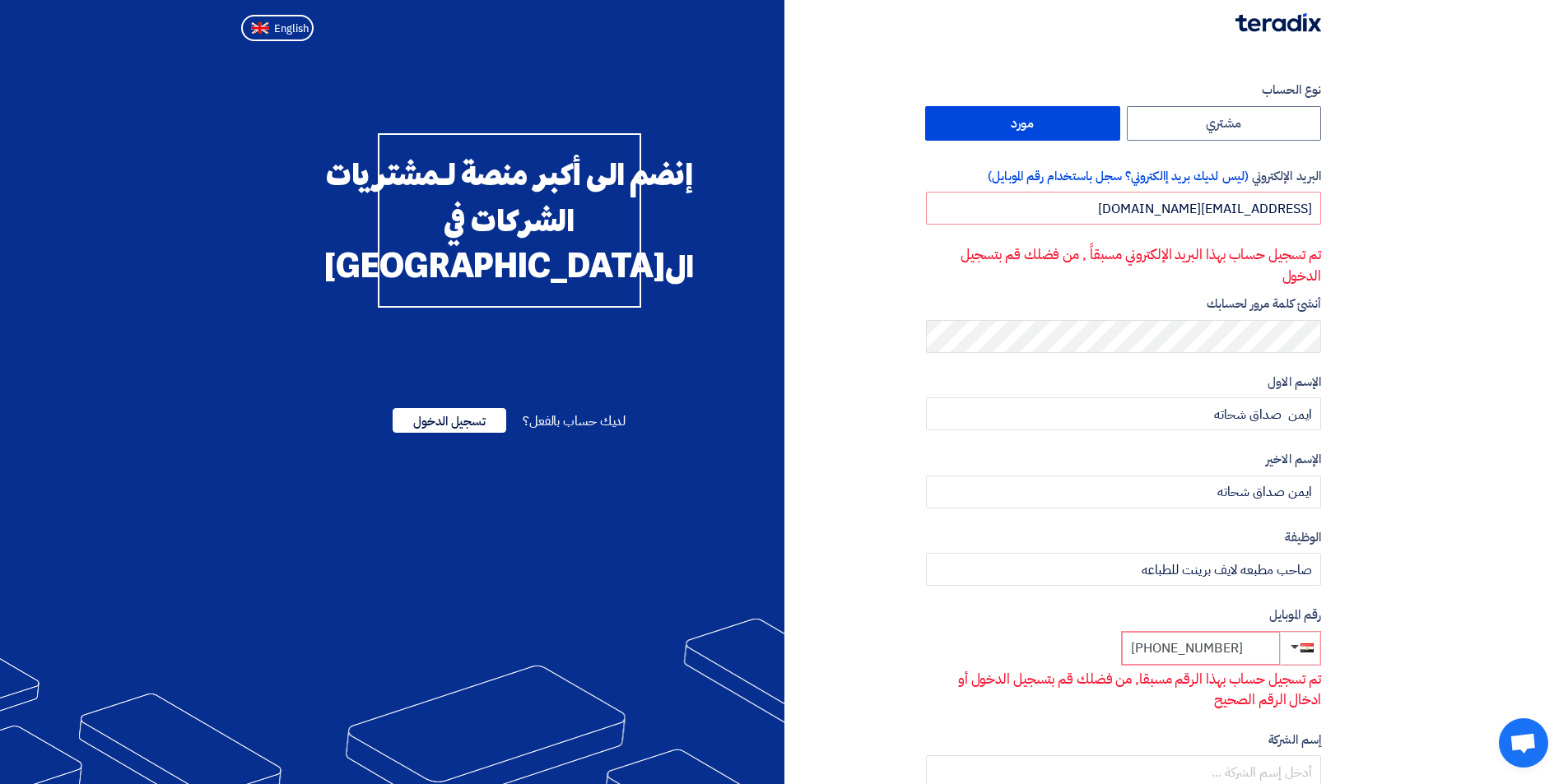
drag, startPoint x: 1263, startPoint y: 651, endPoint x: 1052, endPoint y: 644, distance: 211.1
click at [1053, 646] on div "رقم الموبايل [PHONE_NUMBER] تم تسجيل حساب بهذا الرقم مسبقا, من فضلك قم بتسجيل ا…" at bounding box center [1123, 659] width 395 height 106
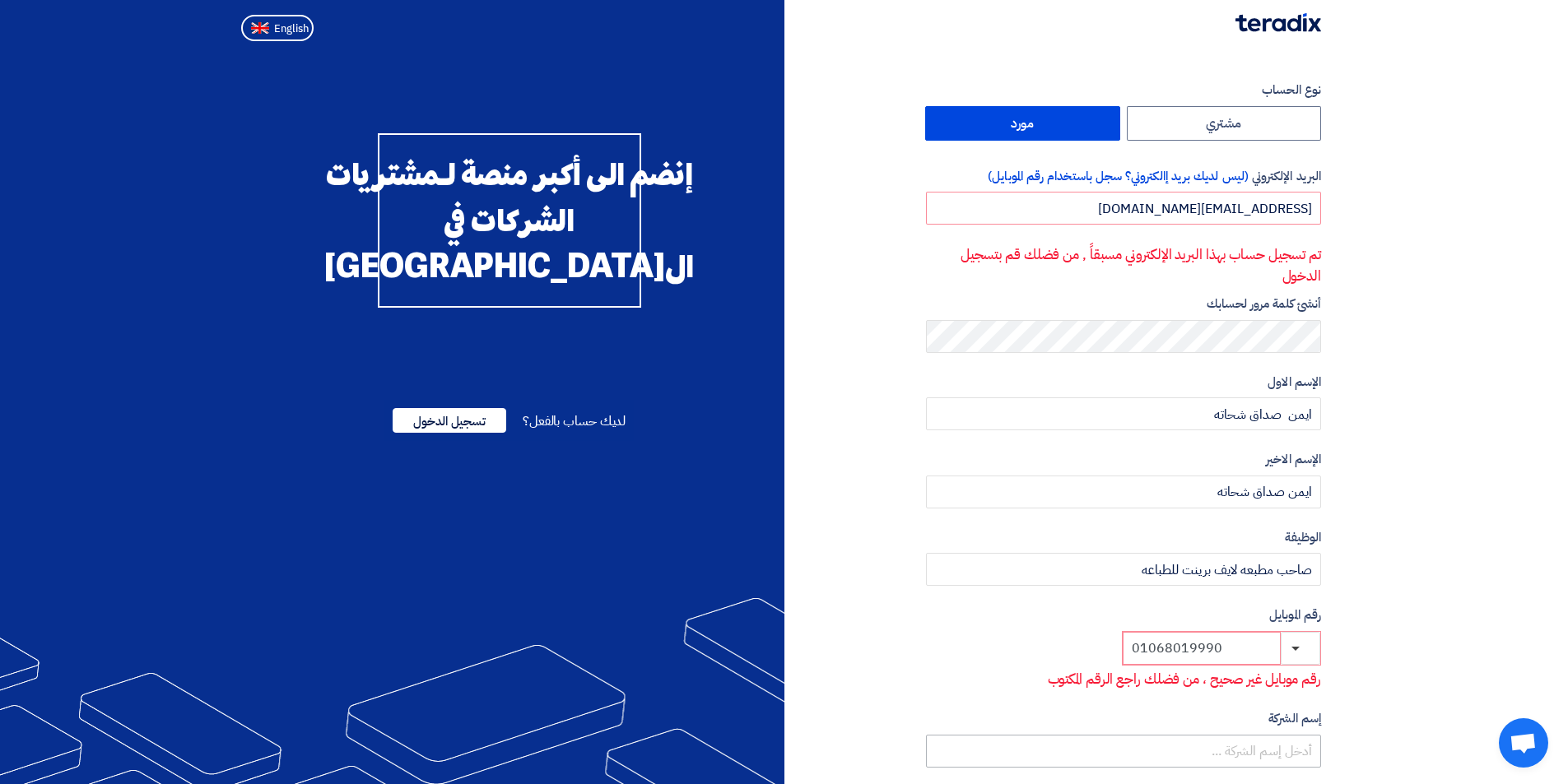
type input "01068019990"
click at [1285, 755] on input "text" at bounding box center [1123, 752] width 395 height 33
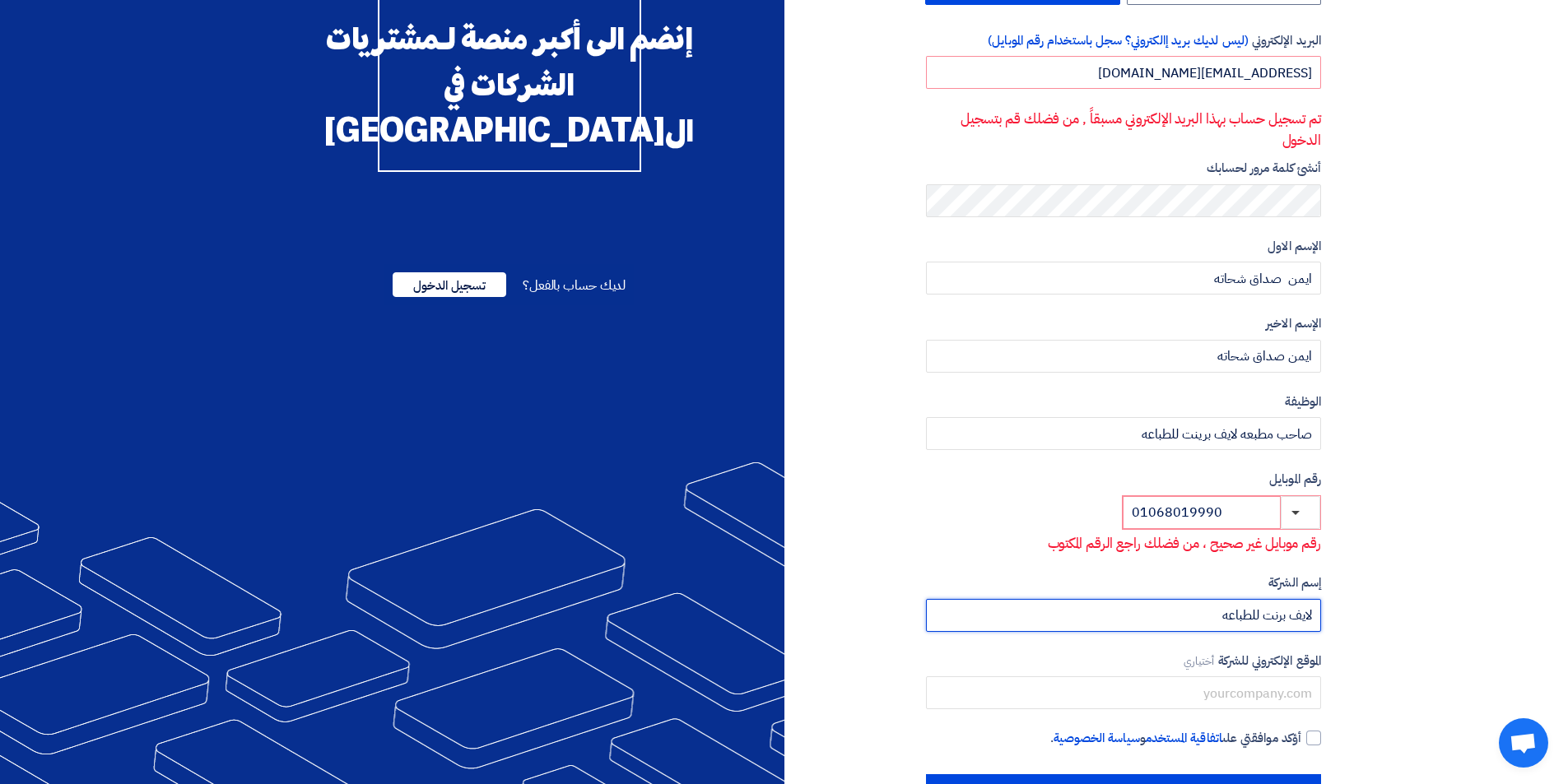
scroll to position [196, 0]
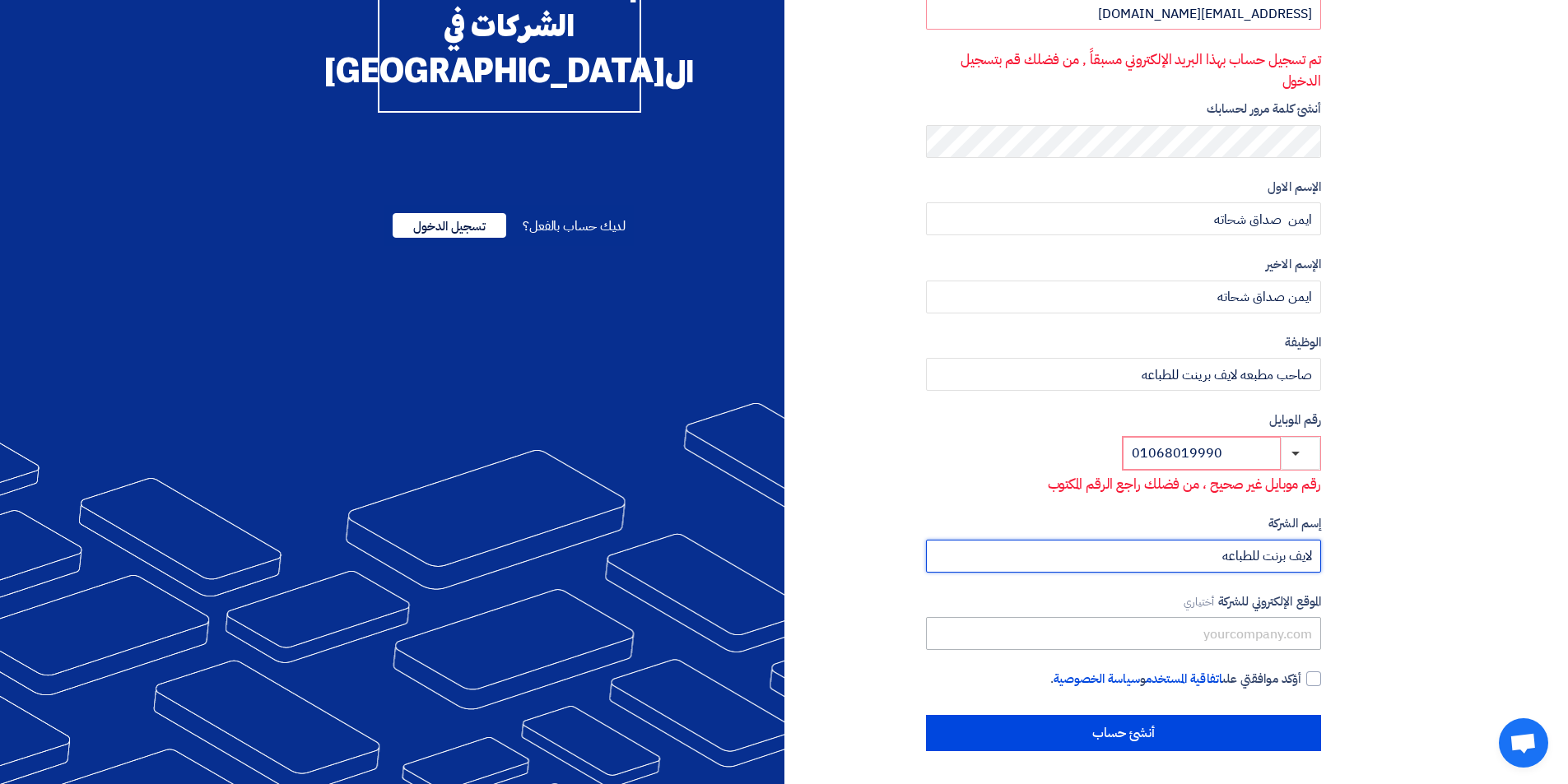
type input "لايف برنت للطباعه"
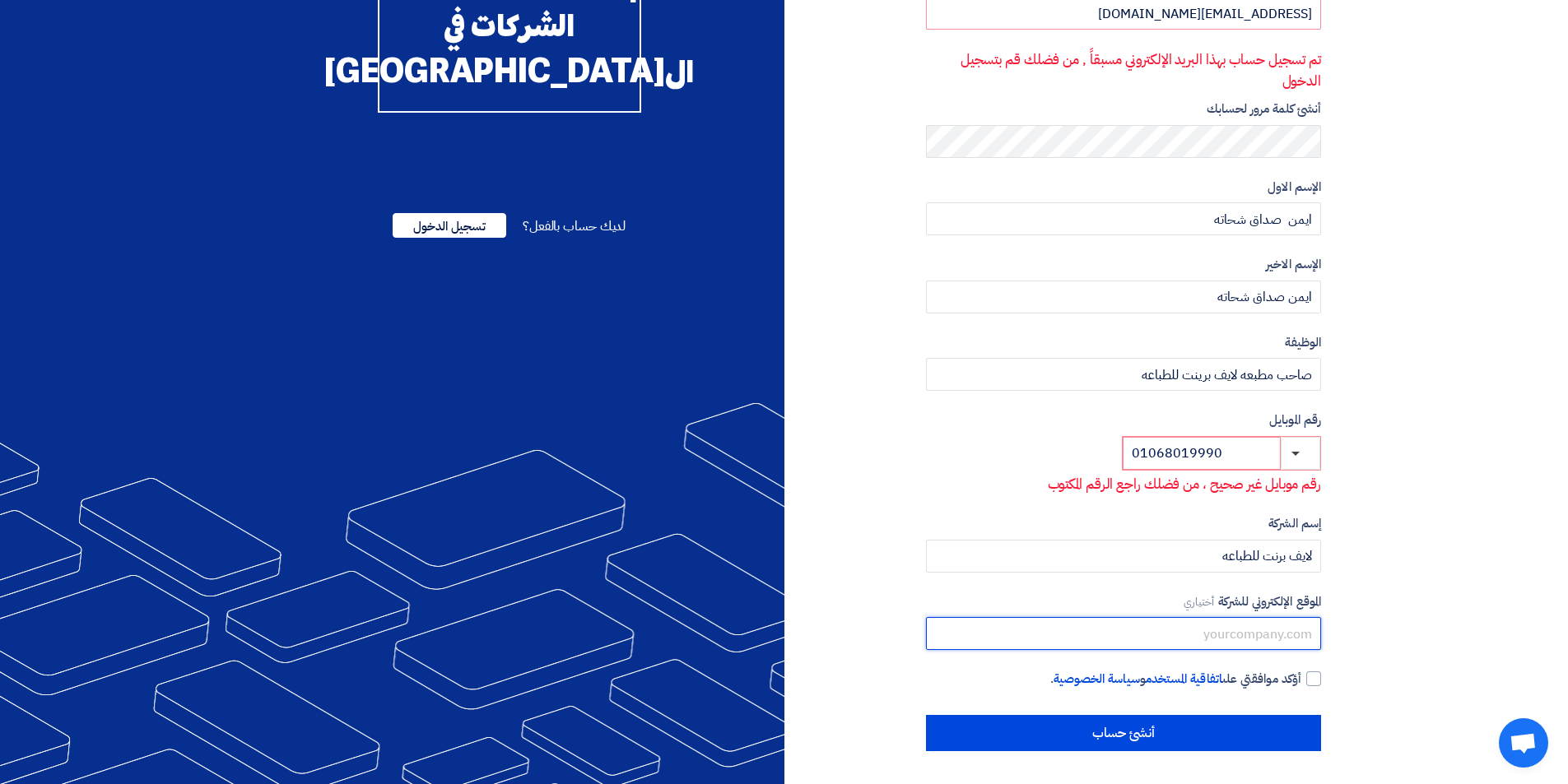
paste input "[EMAIL_ADDRESS][DOMAIN_NAME]"
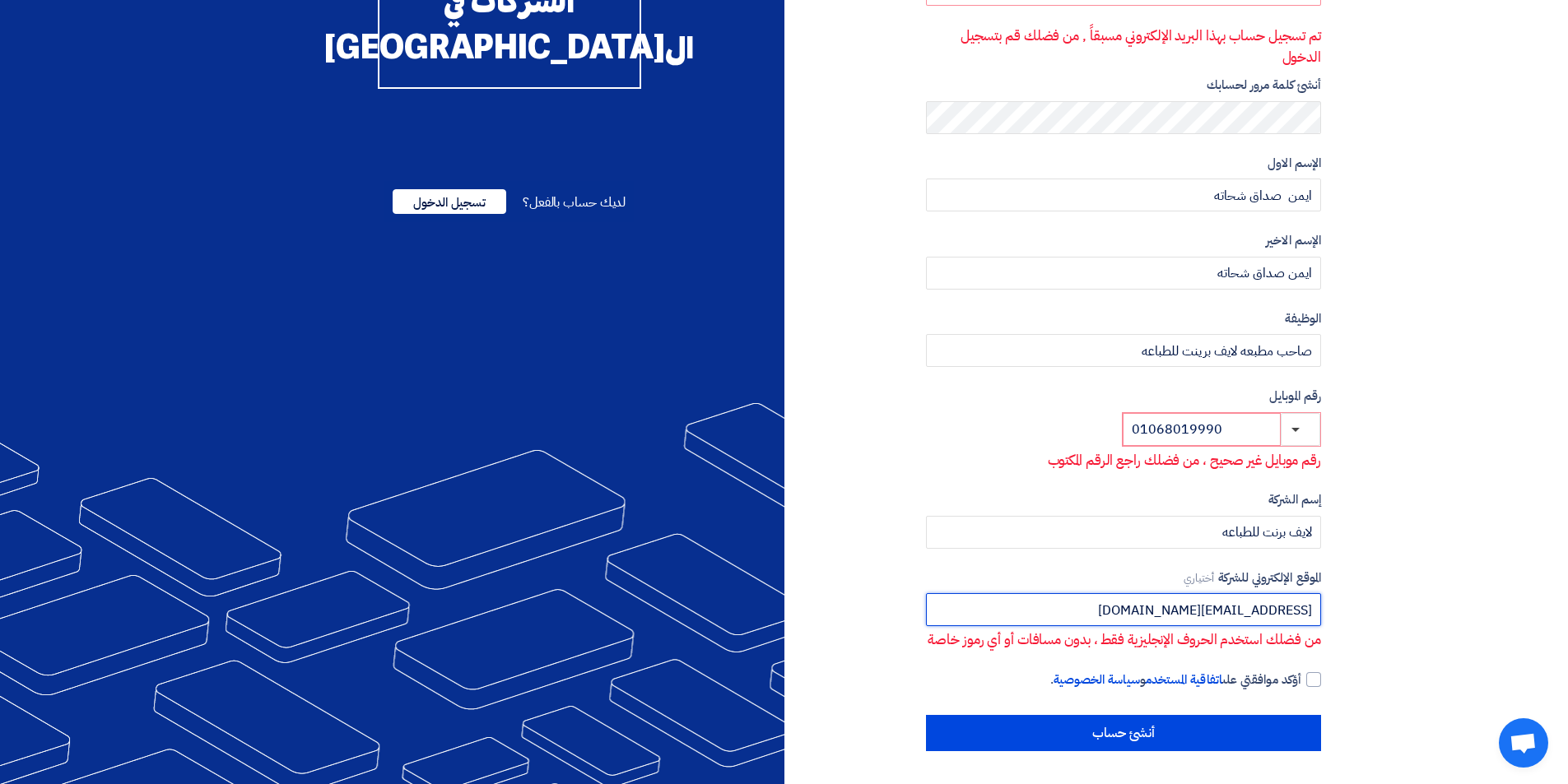
scroll to position [240, 0]
type input "[EMAIL_ADDRESS][DOMAIN_NAME]"
click at [1308, 682] on div at bounding box center [1314, 680] width 15 height 15
click at [1301, 682] on input "أؤكد موافقتي على اتفاقية المستخدم و سياسة الخصوصية ." at bounding box center [1104, 688] width 395 height 33
checkbox input "true"
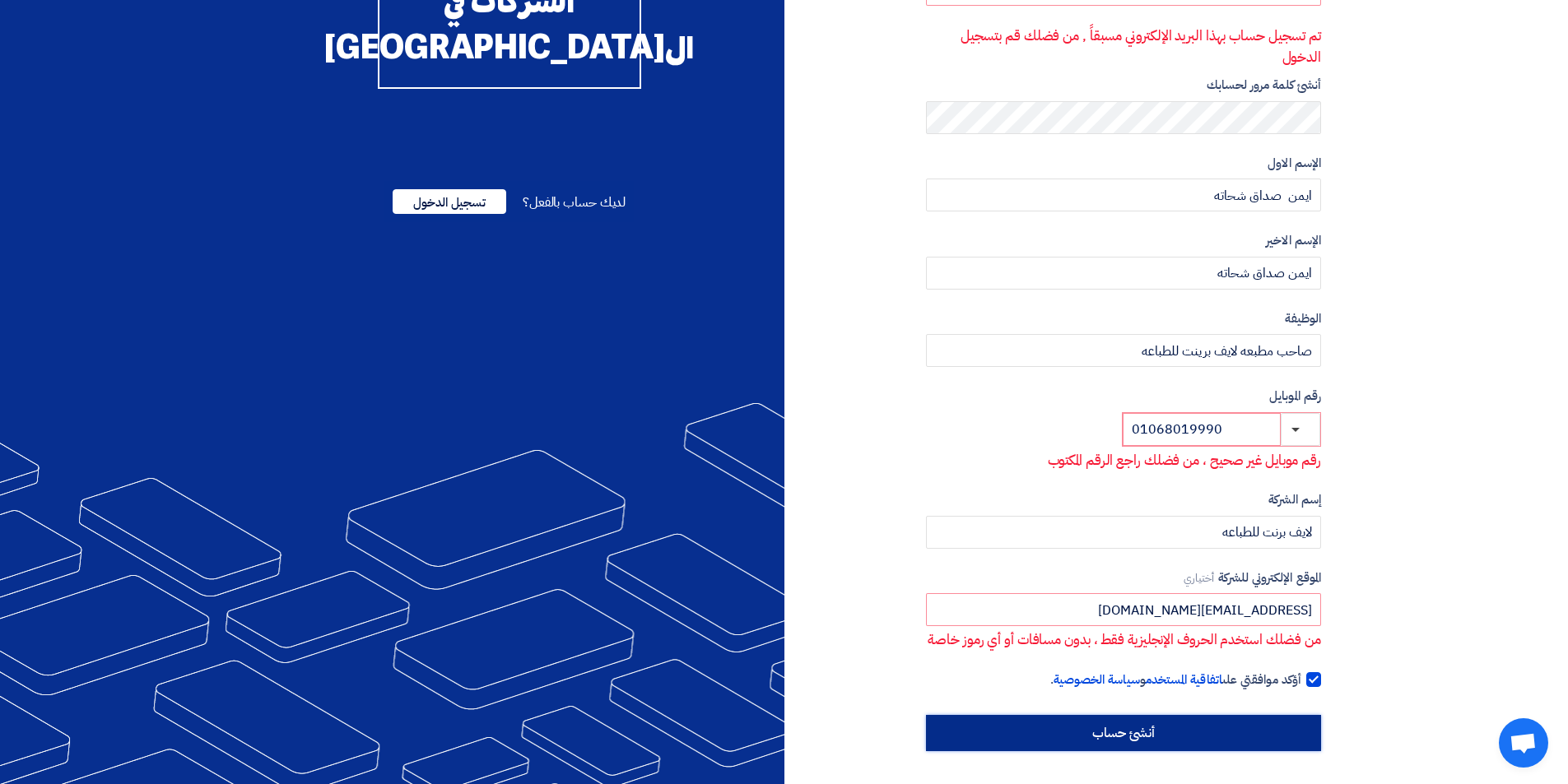
click at [1197, 735] on input "أنشئ حساب" at bounding box center [1123, 733] width 395 height 36
